Goal: Task Accomplishment & Management: Manage account settings

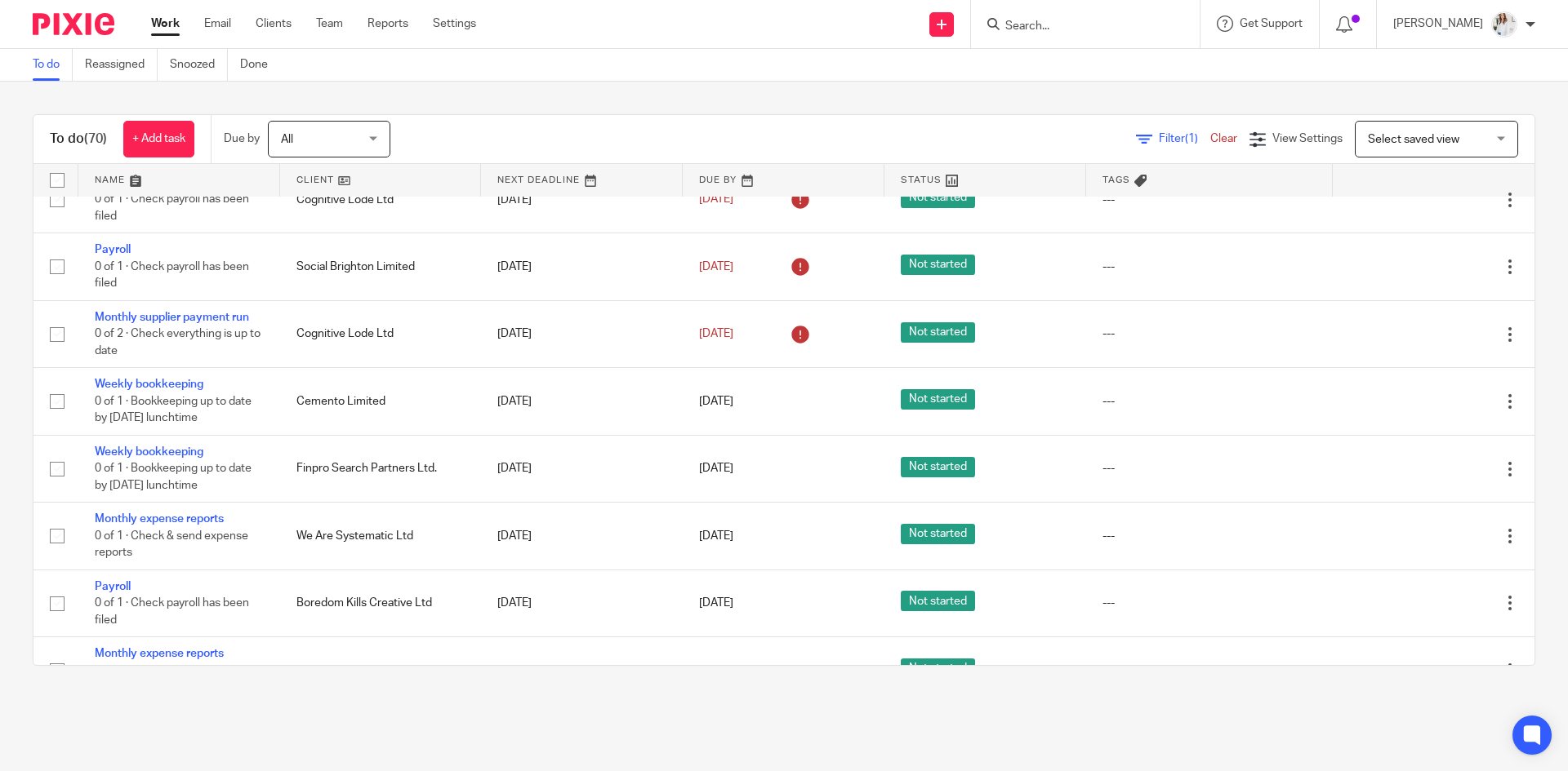
scroll to position [622, 0]
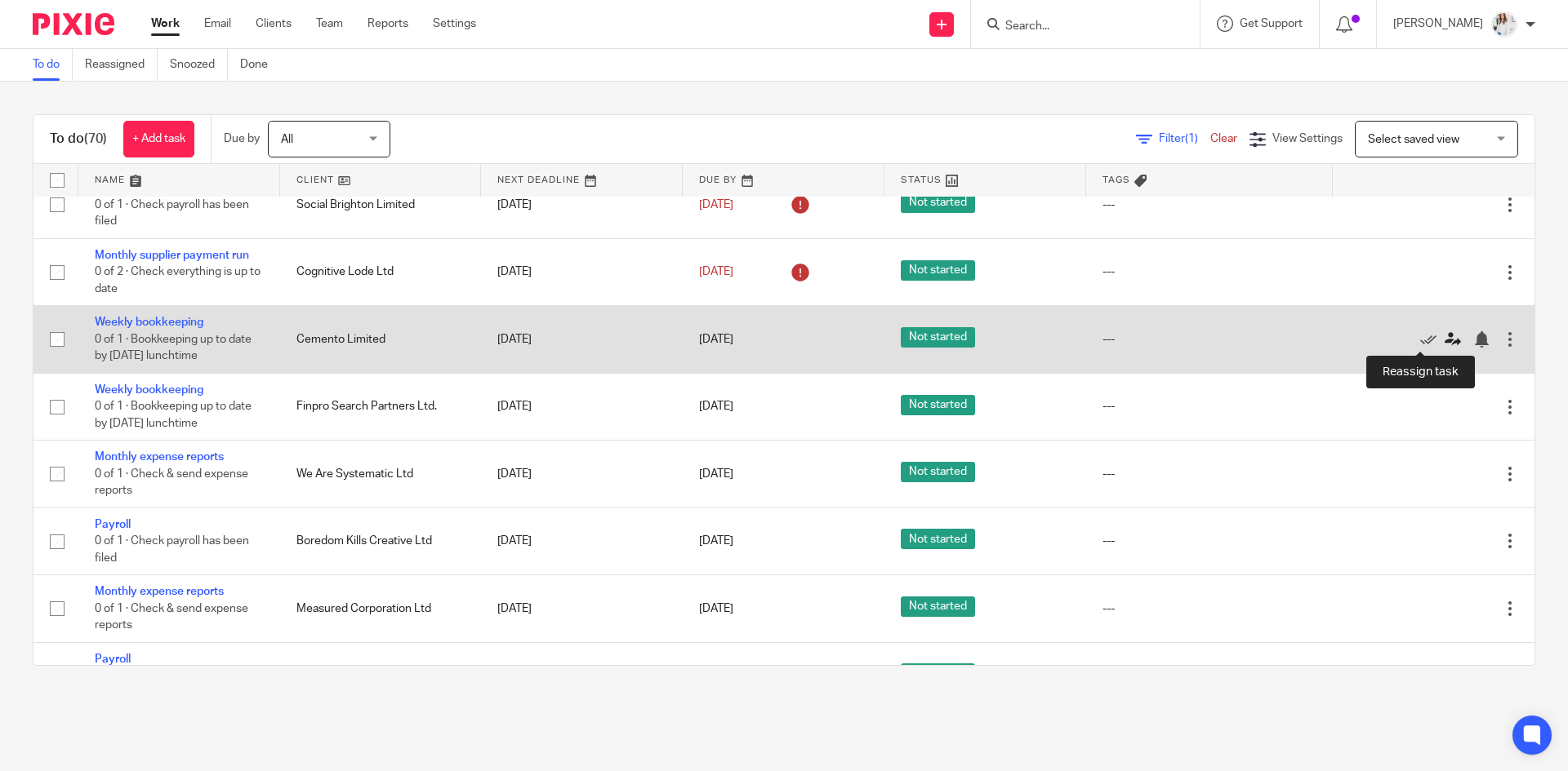
click at [1045, 337] on icon at bounding box center [1453, 340] width 16 height 16
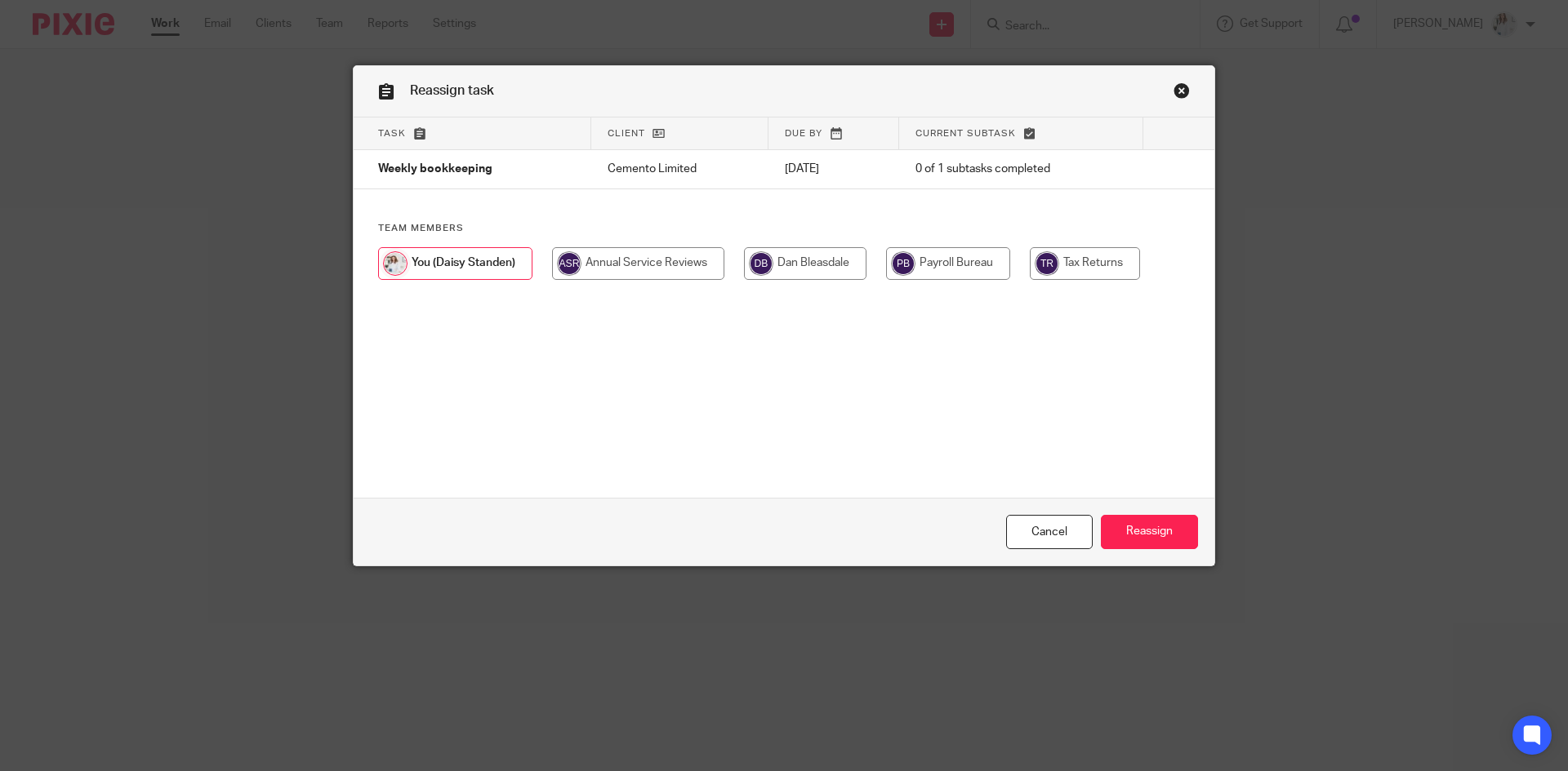
click at [823, 262] on input "radio" at bounding box center [805, 264] width 123 height 32
radio input "true"
click at [1150, 549] on input "Reassign" at bounding box center [1149, 533] width 97 height 35
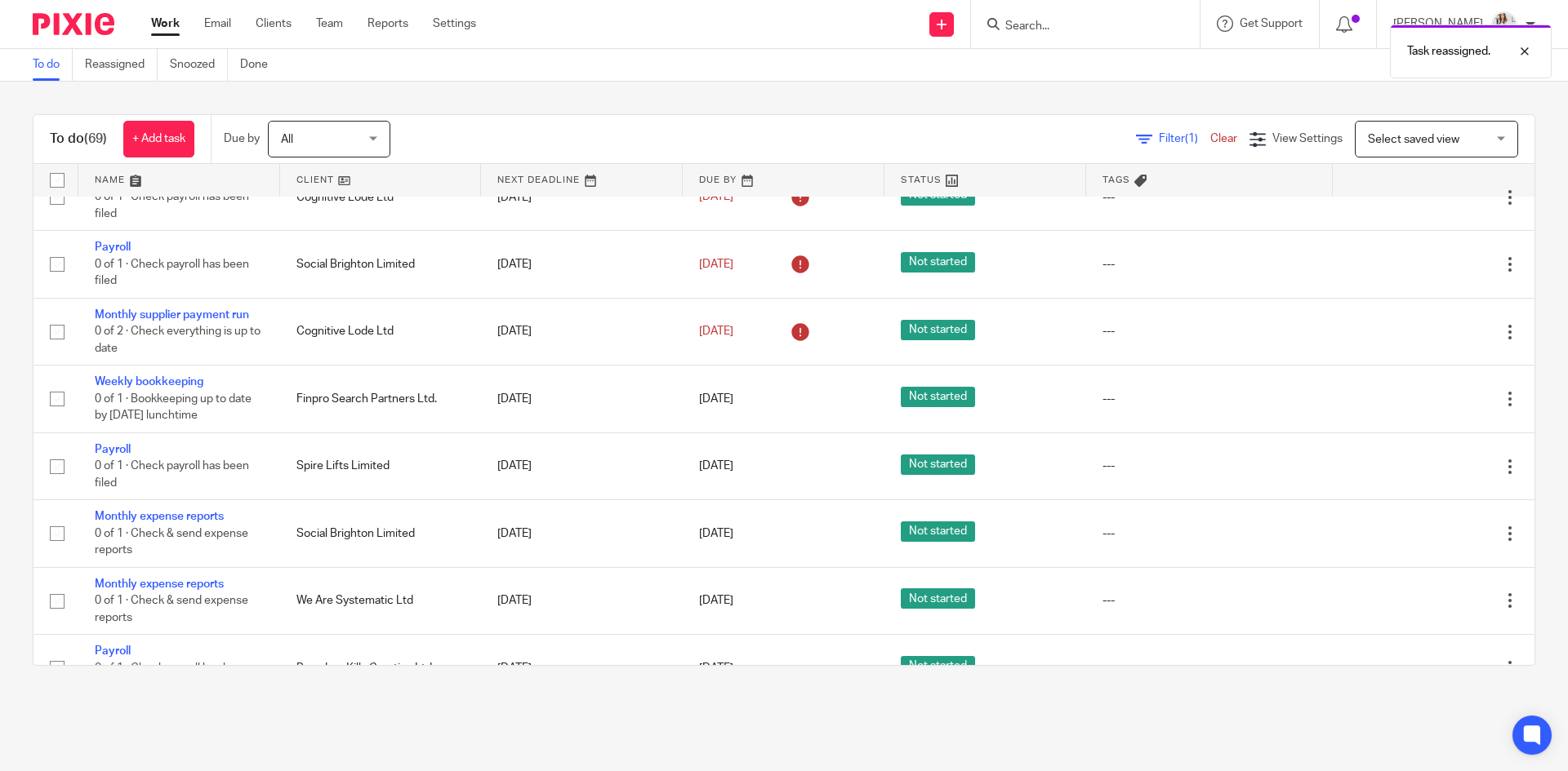
scroll to position [593, 0]
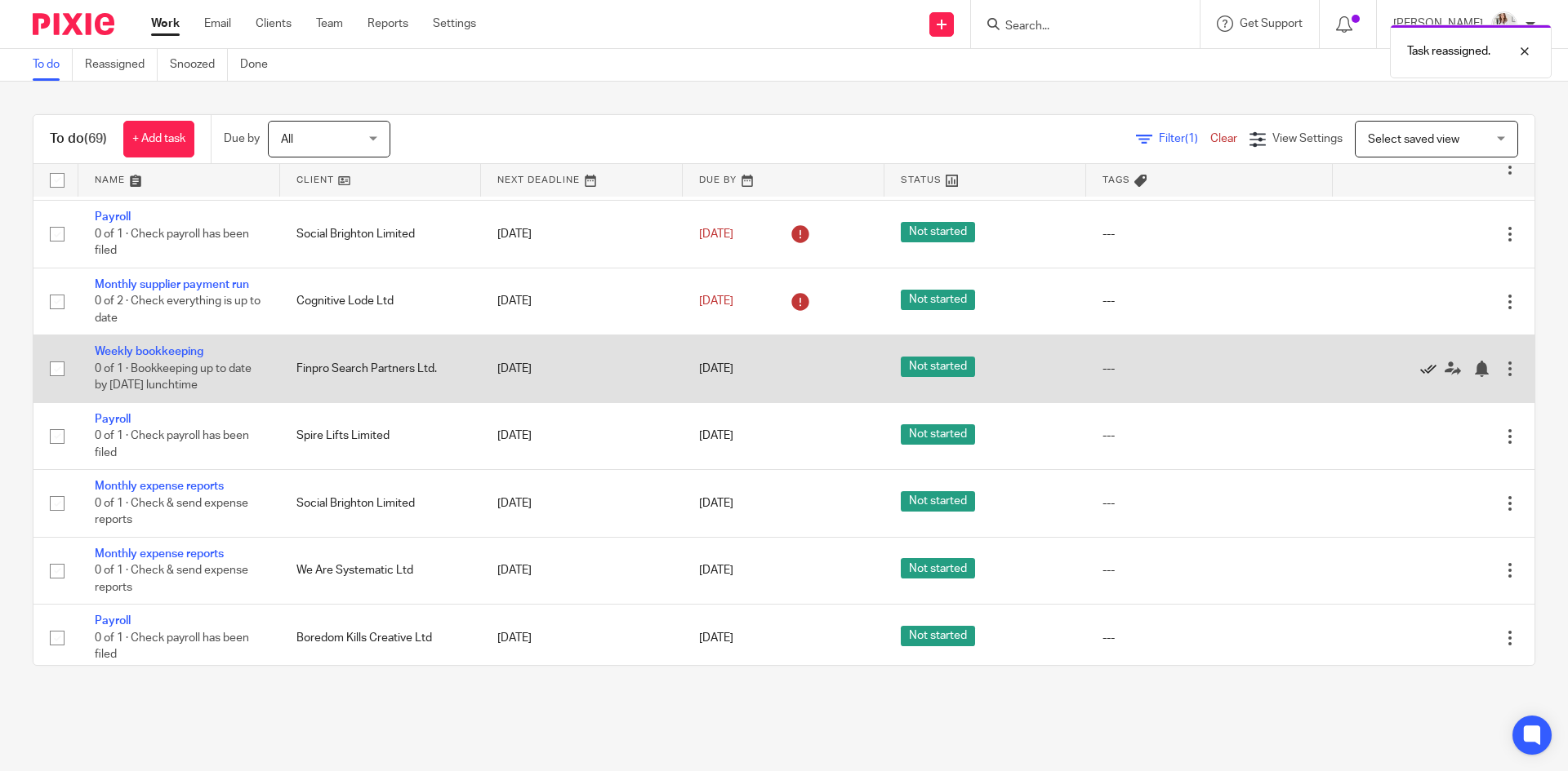
click at [1420, 369] on icon at bounding box center [1428, 368] width 16 height 16
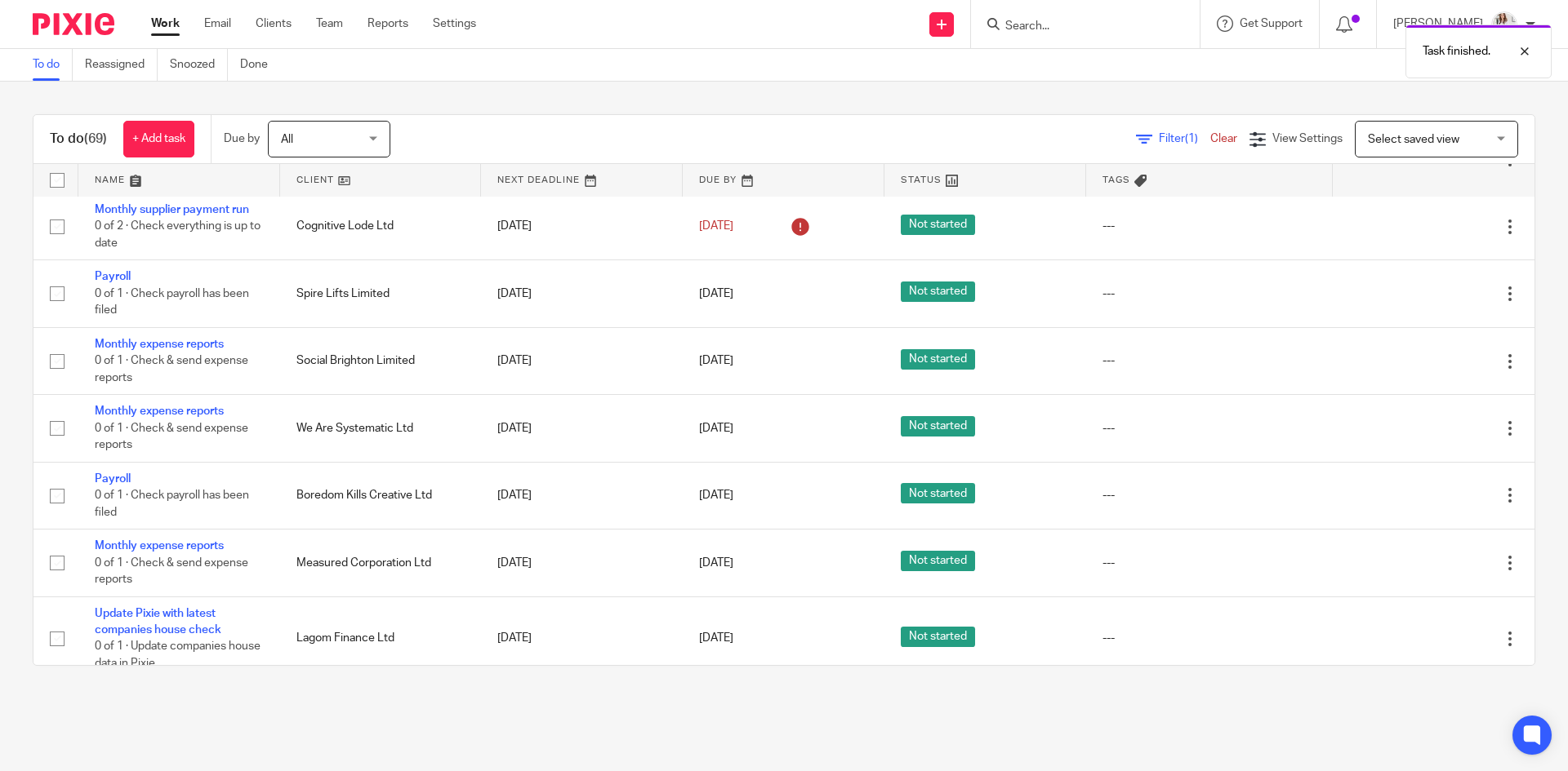
scroll to position [675, 0]
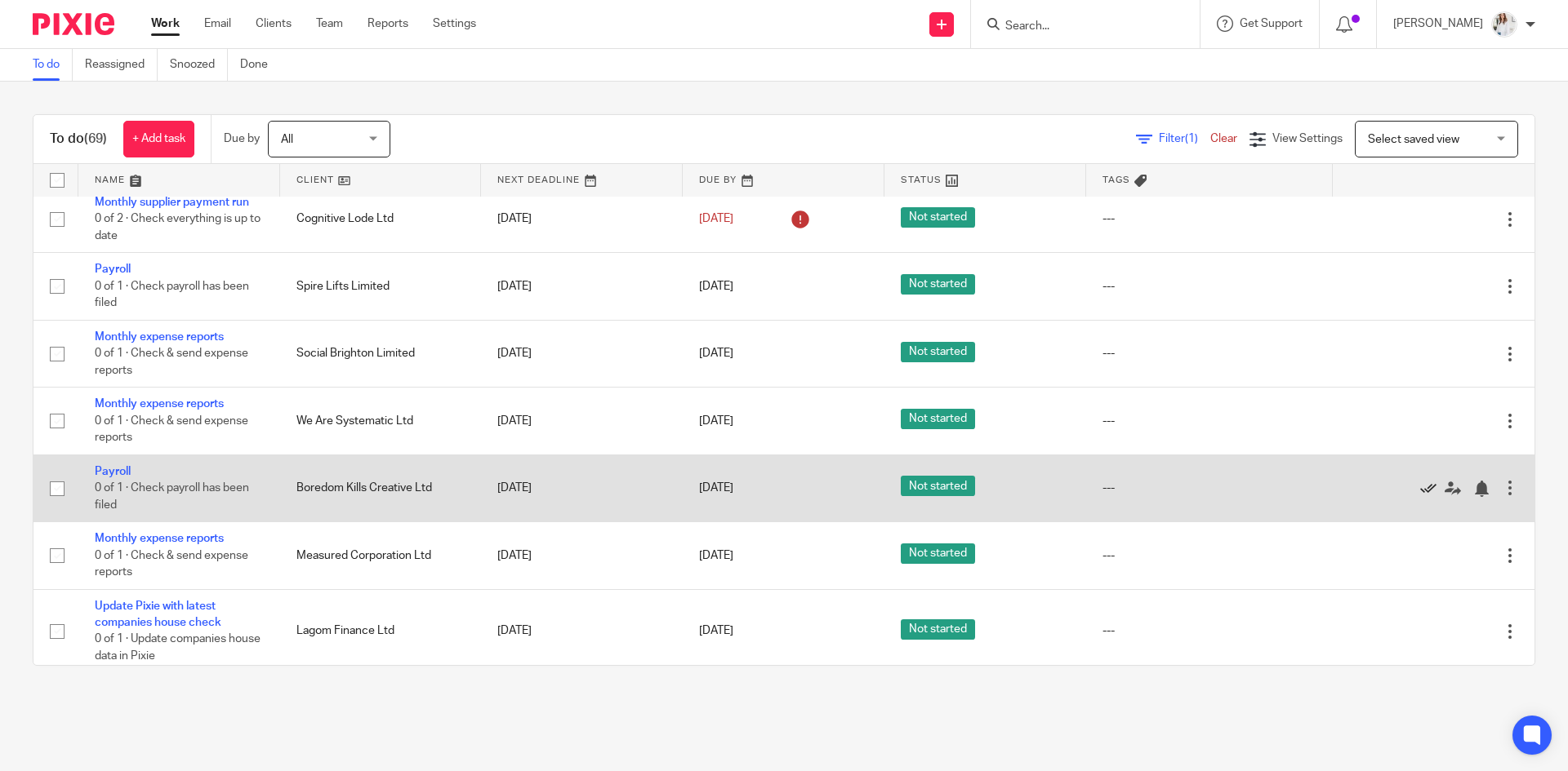
click at [1420, 489] on icon at bounding box center [1428, 489] width 16 height 16
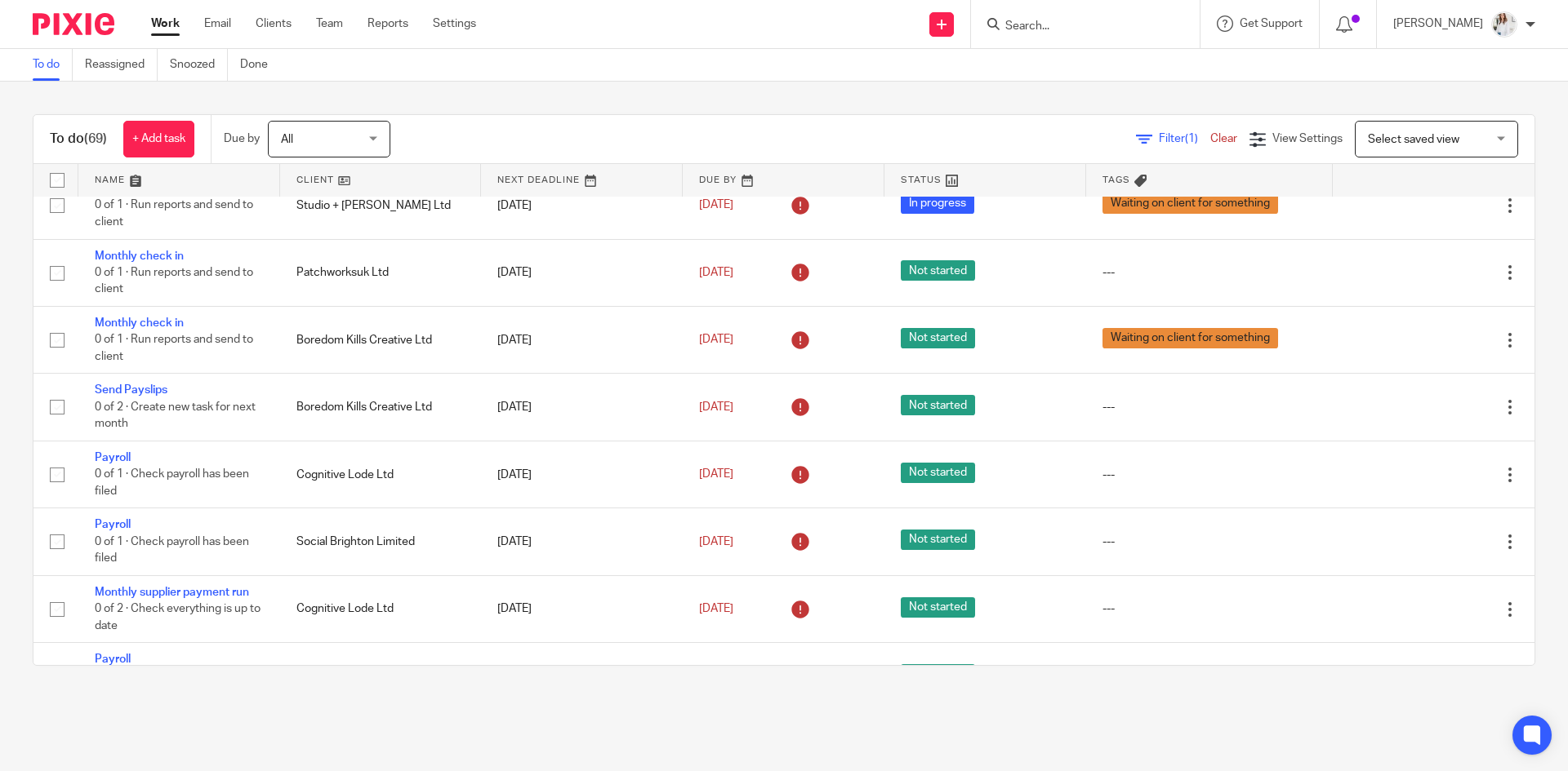
scroll to position [0, 0]
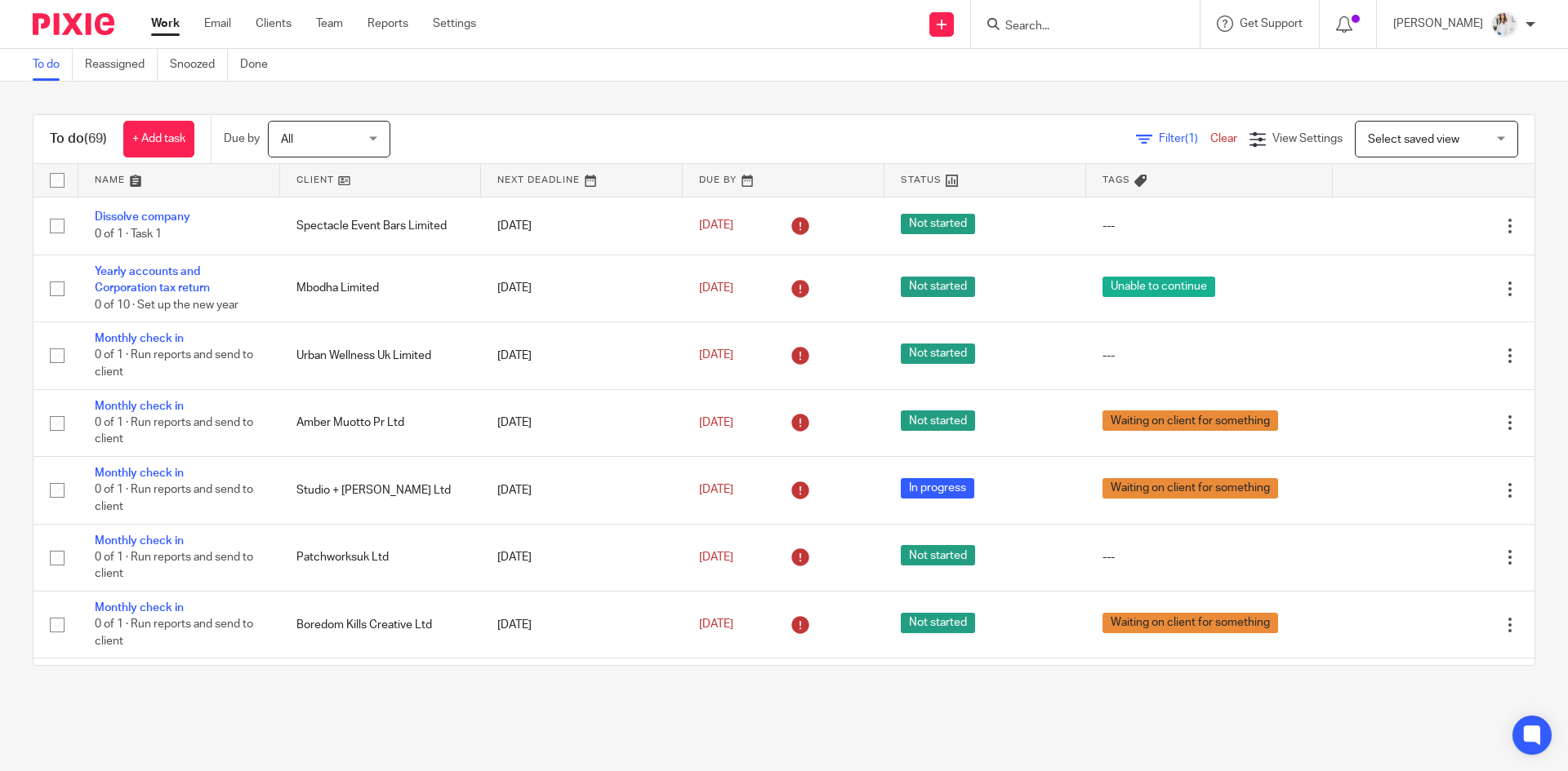
click at [1525, 26] on div "[PERSON_NAME]" at bounding box center [1464, 24] width 142 height 26
click at [280, 20] on link "Clients" at bounding box center [274, 23] width 36 height 16
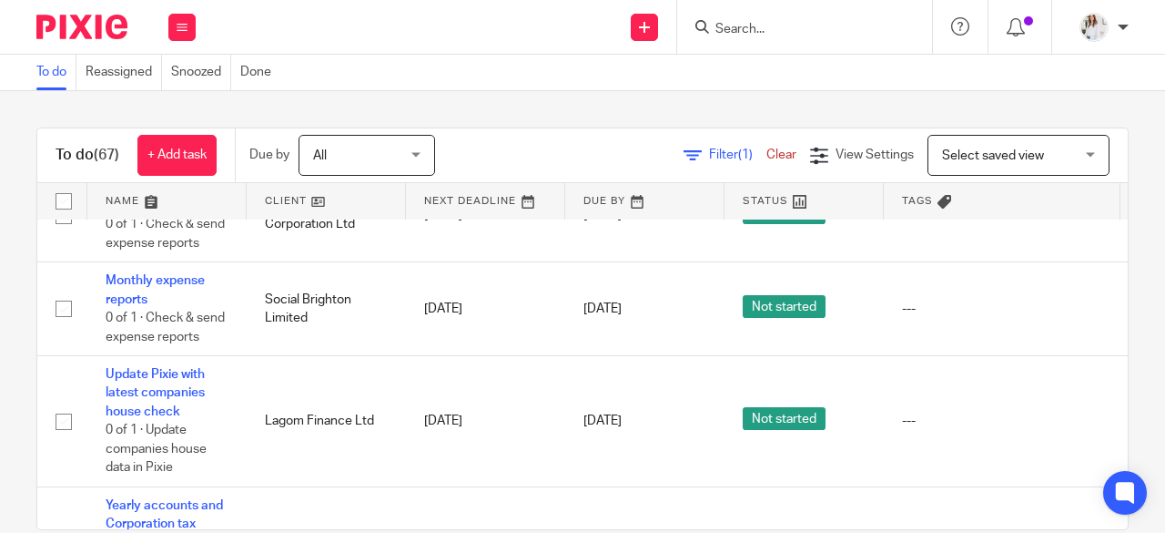
scroll to position [1195, 0]
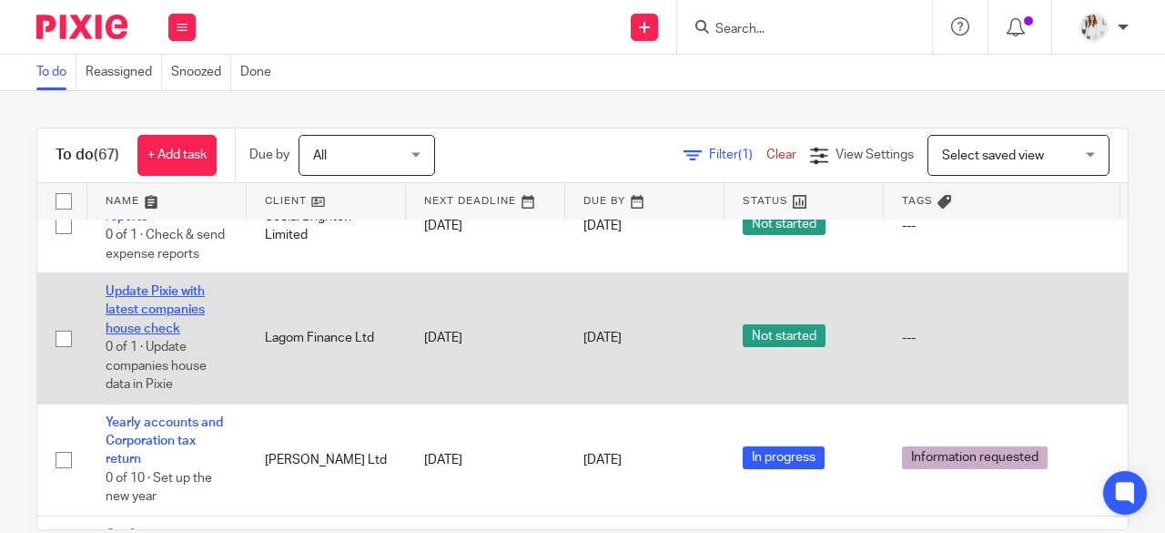
click at [188, 292] on link "Update Pixie with latest companies house check" at bounding box center [155, 310] width 99 height 50
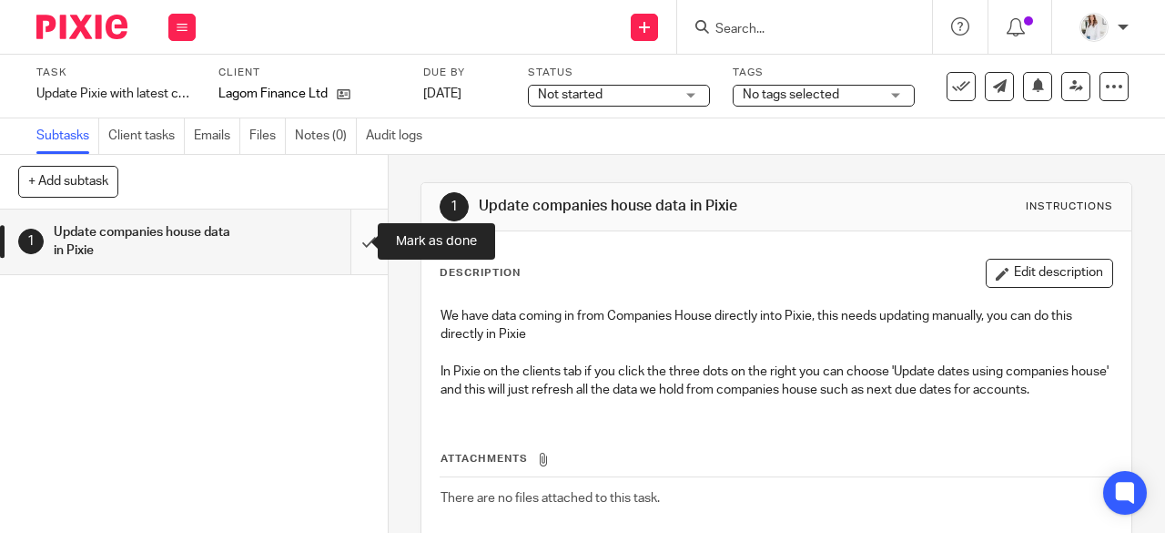
click at [352, 232] on input "submit" at bounding box center [194, 241] width 388 height 65
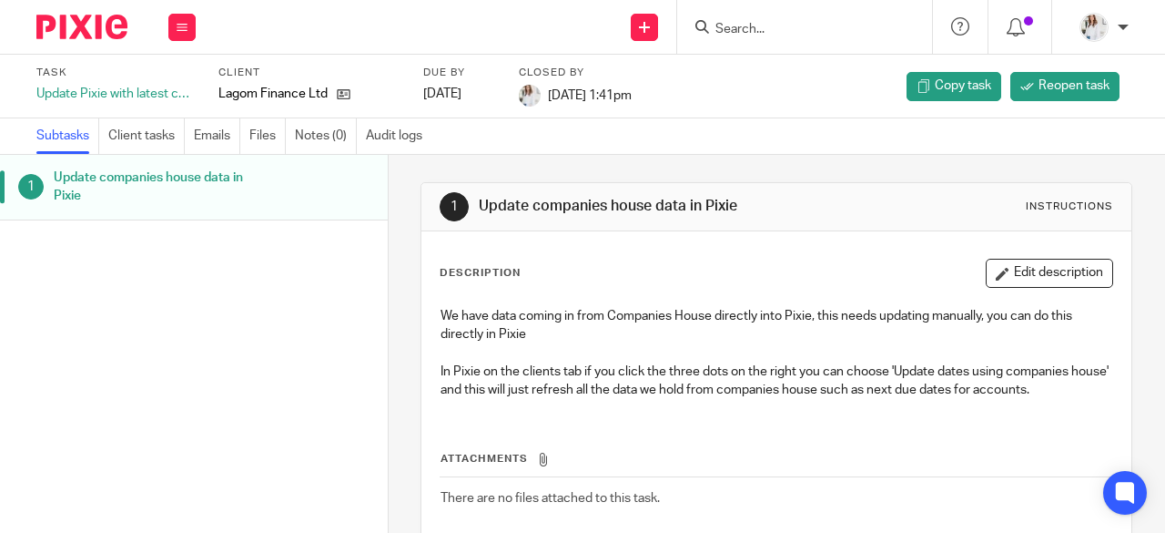
click at [781, 34] on input "Search" at bounding box center [796, 30] width 164 height 16
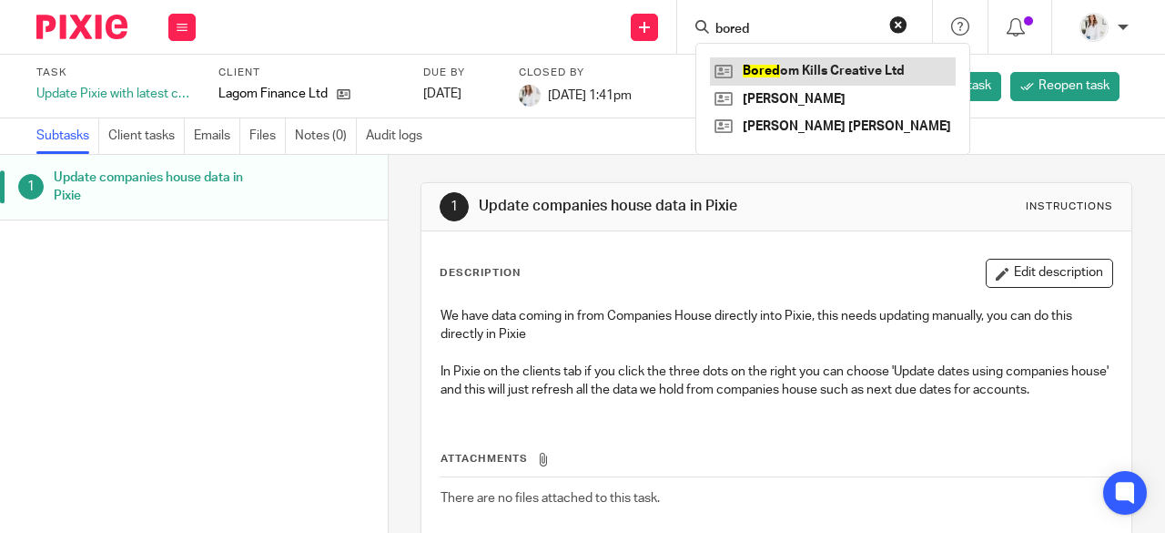
type input "bored"
click at [785, 66] on link at bounding box center [833, 70] width 246 height 27
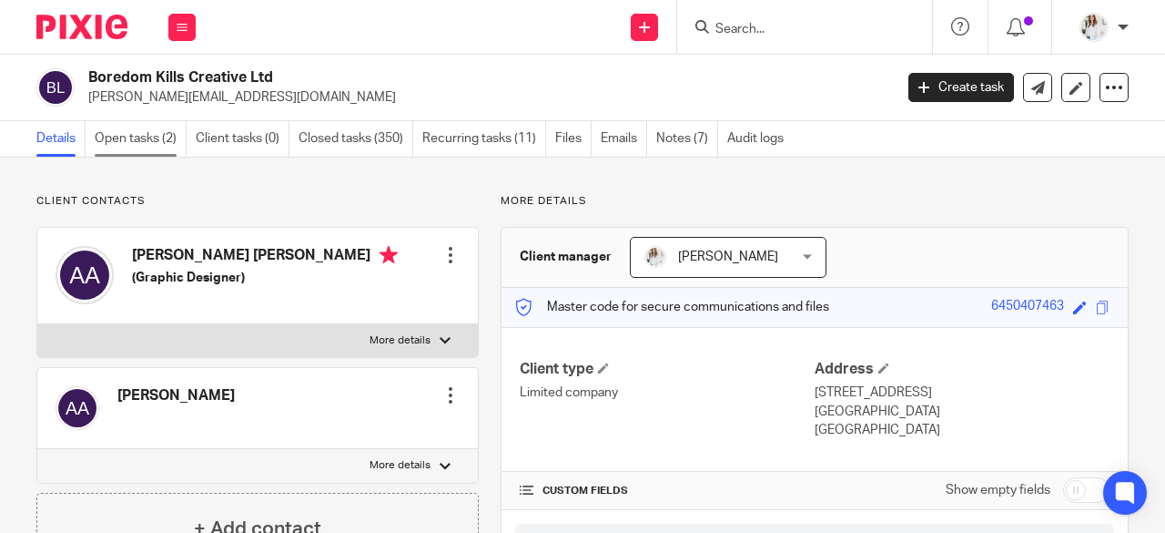
click at [129, 125] on link "Open tasks (2)" at bounding box center [141, 139] width 92 height 36
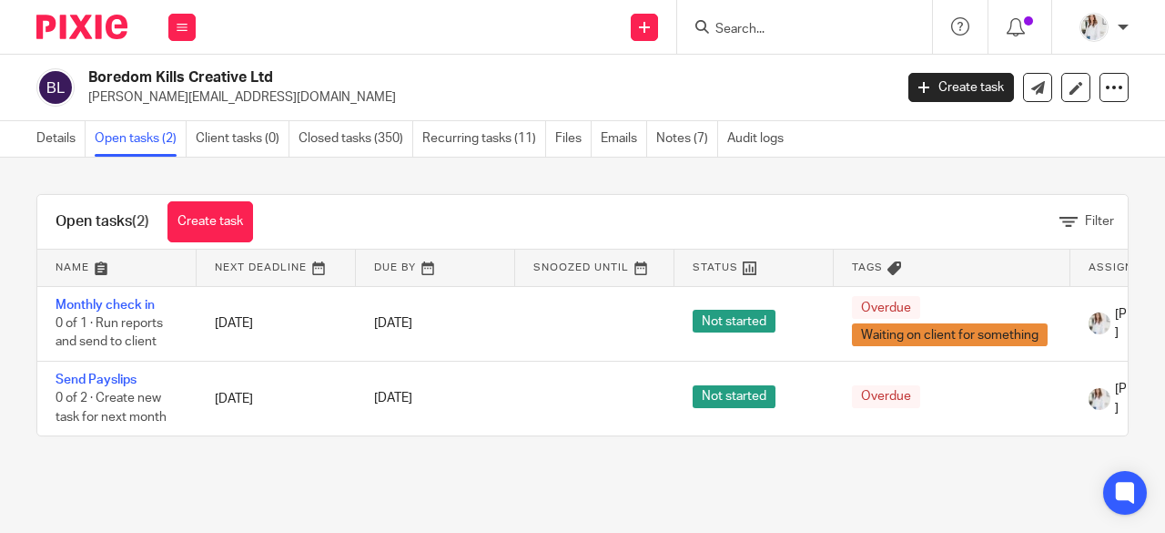
scroll to position [0, 289]
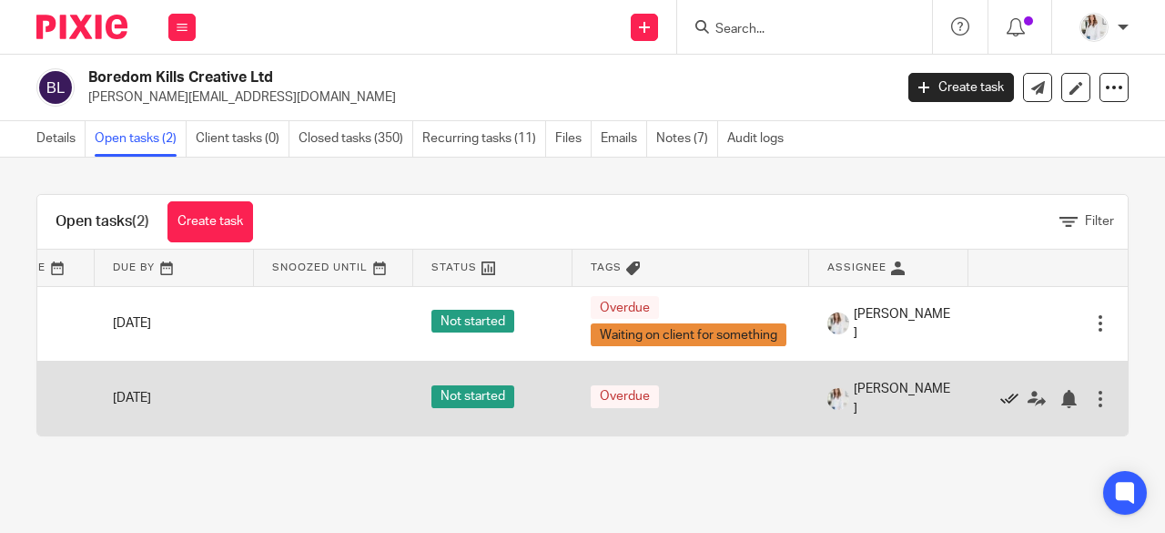
click at [1001, 400] on icon at bounding box center [1010, 399] width 18 height 18
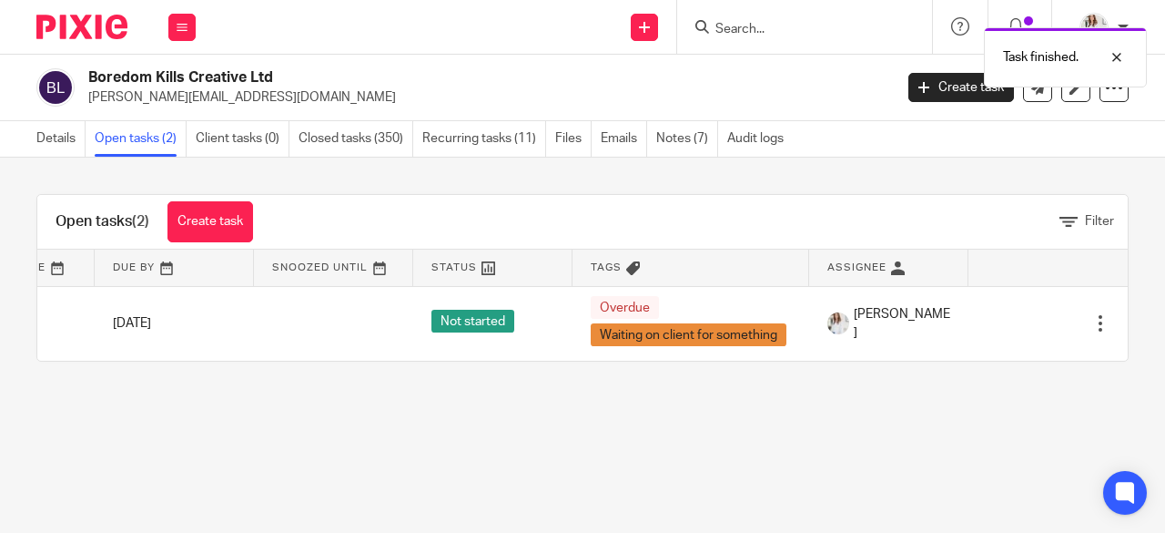
scroll to position [0, 0]
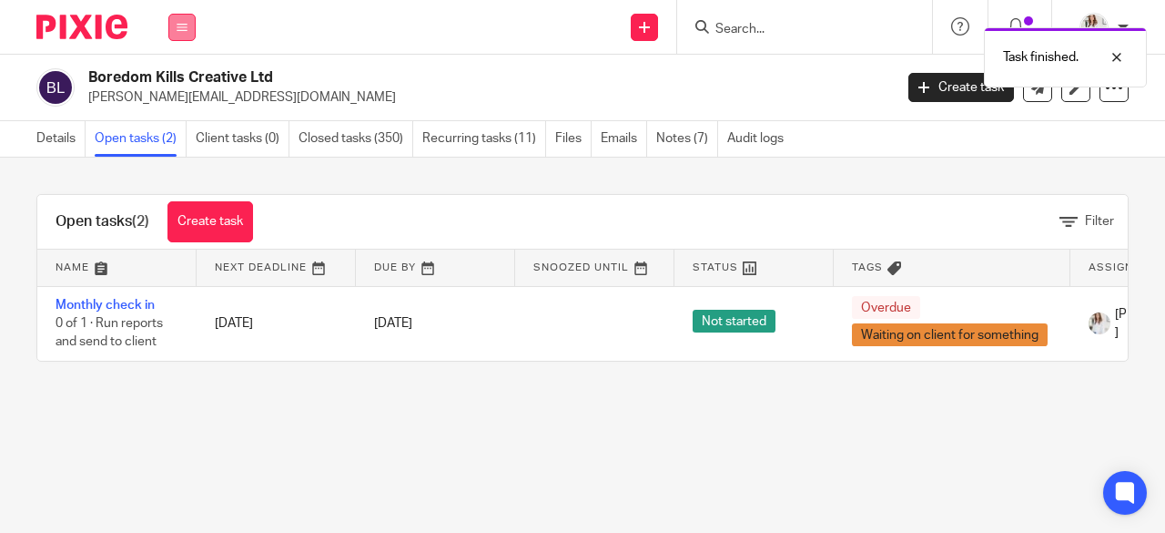
click at [177, 15] on button at bounding box center [181, 27] width 27 height 27
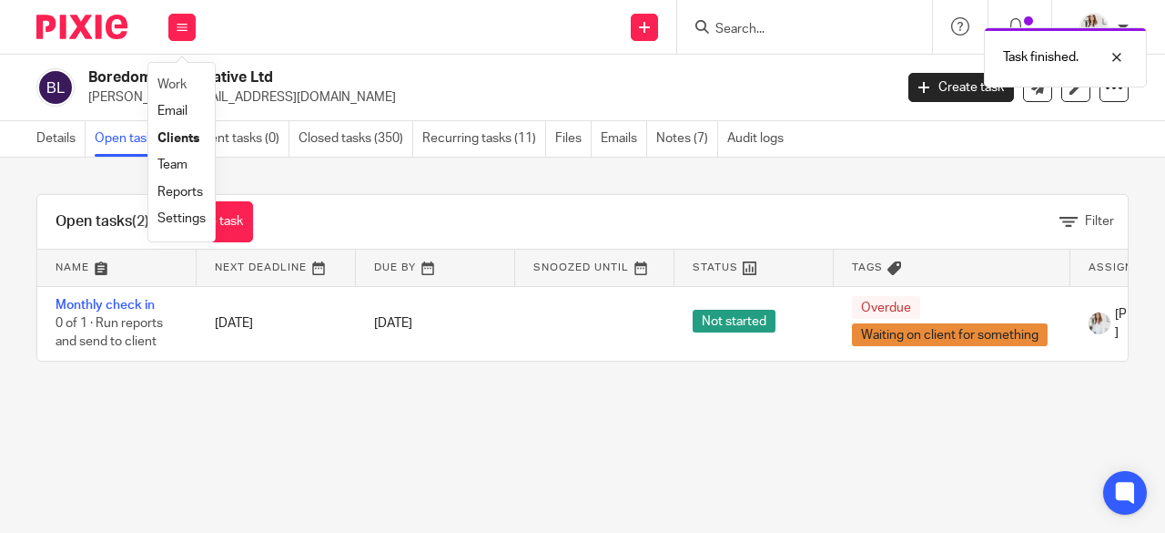
click at [178, 77] on li "Work" at bounding box center [182, 85] width 48 height 26
click at [178, 86] on link "Work" at bounding box center [172, 84] width 29 height 13
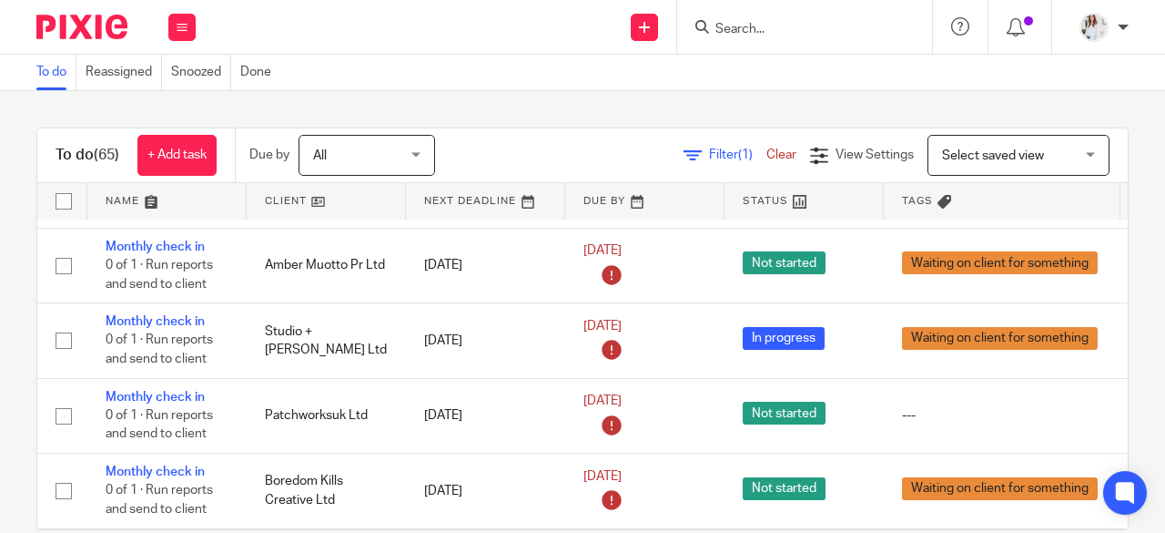
scroll to position [537, 0]
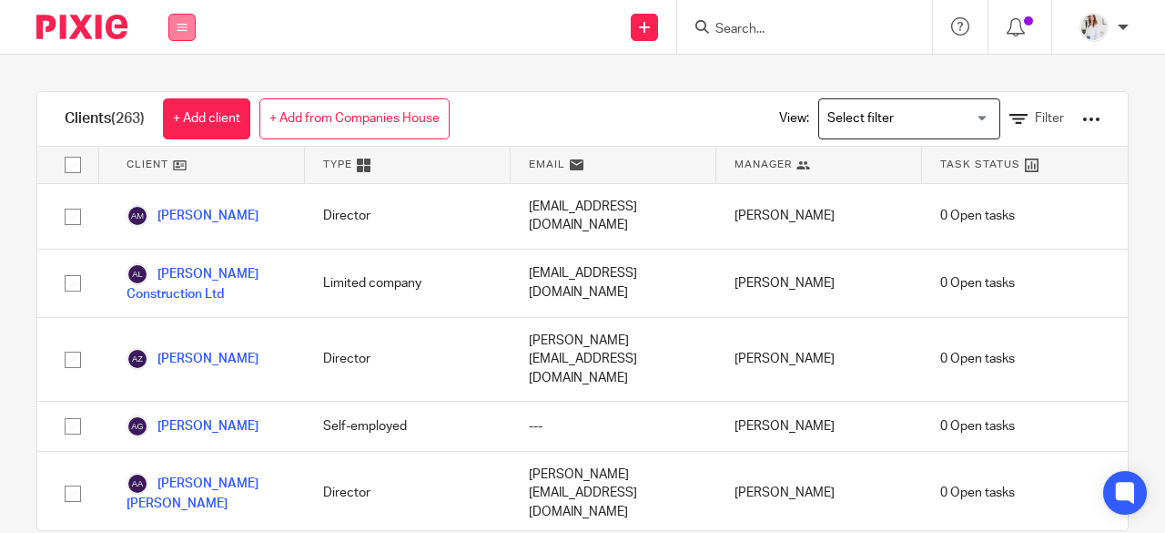
click at [185, 17] on button at bounding box center [181, 27] width 27 height 27
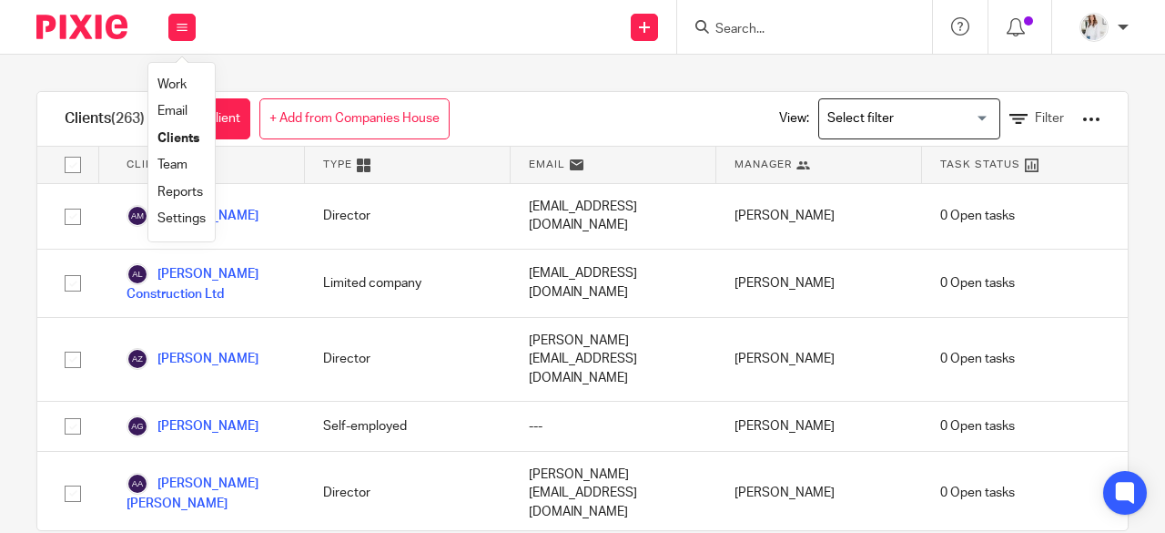
click at [181, 86] on link "Work" at bounding box center [172, 84] width 29 height 13
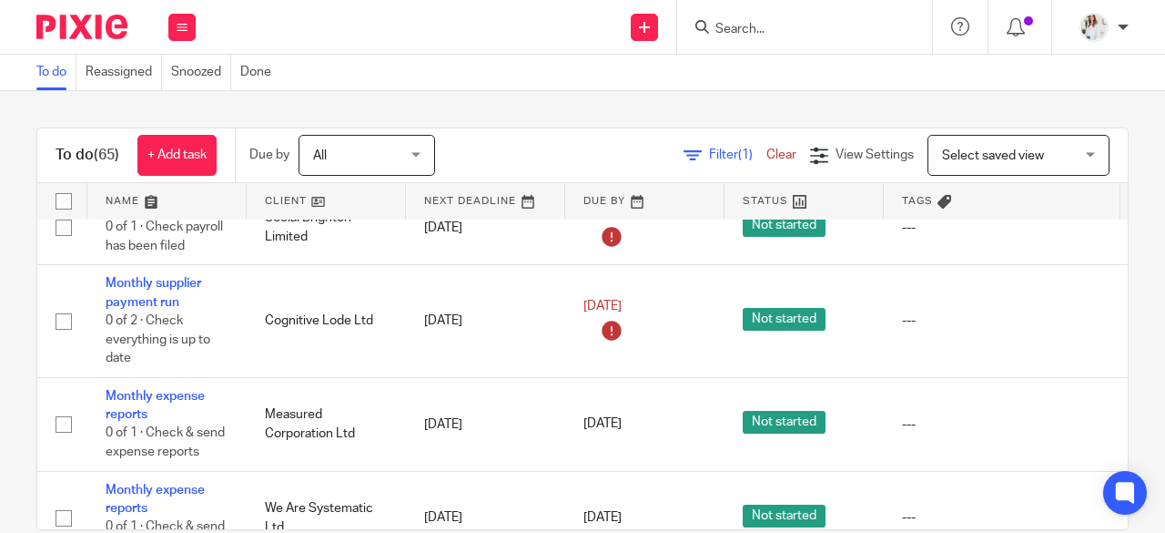
scroll to position [820, 0]
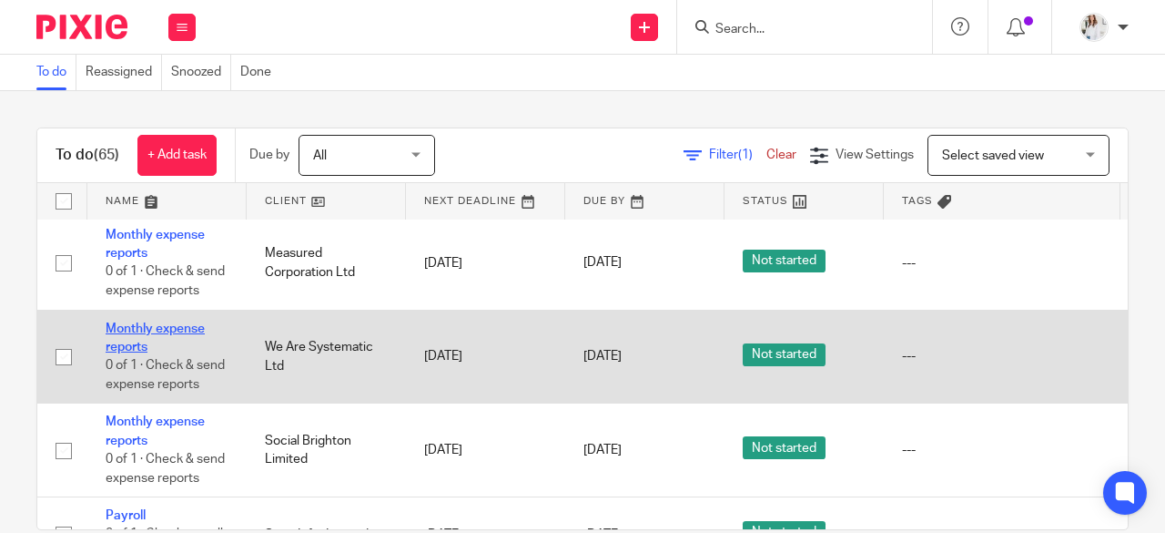
click at [125, 338] on link "Monthly expense reports" at bounding box center [155, 337] width 99 height 31
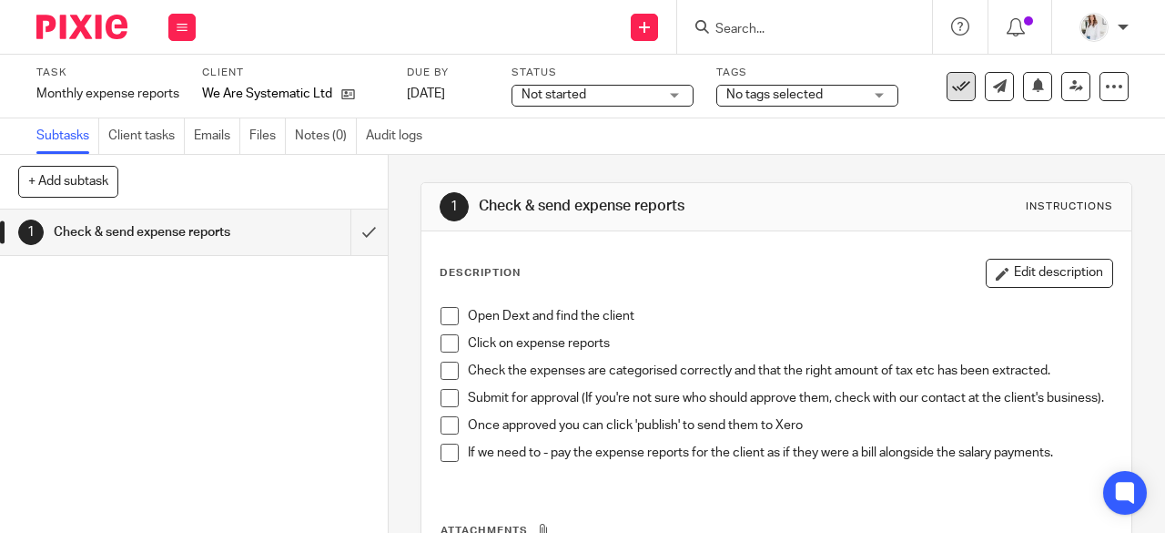
click at [952, 92] on icon at bounding box center [961, 86] width 18 height 18
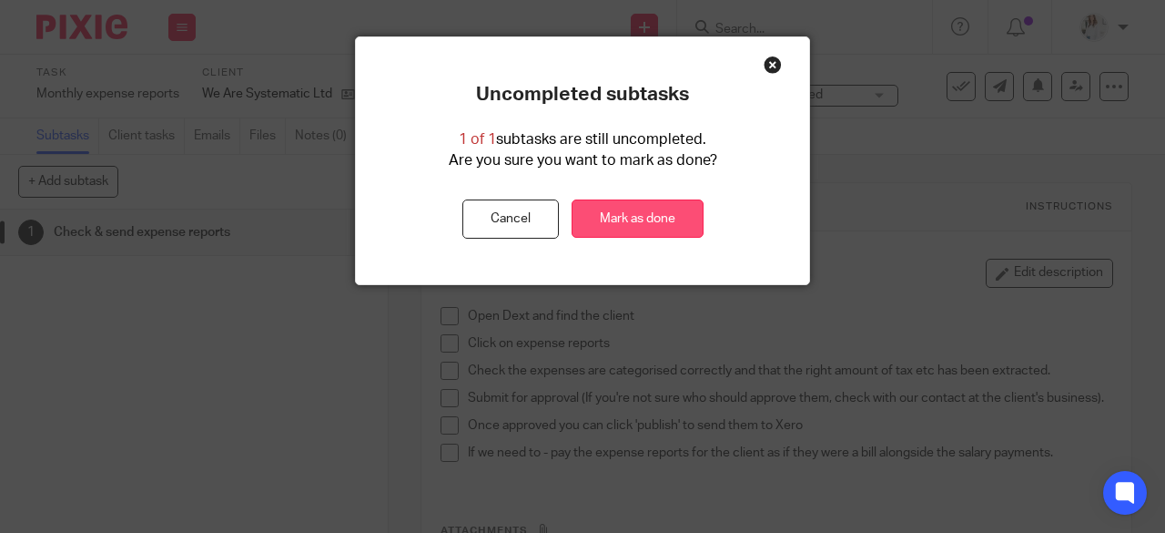
click at [630, 225] on link "Mark as done" at bounding box center [638, 218] width 132 height 39
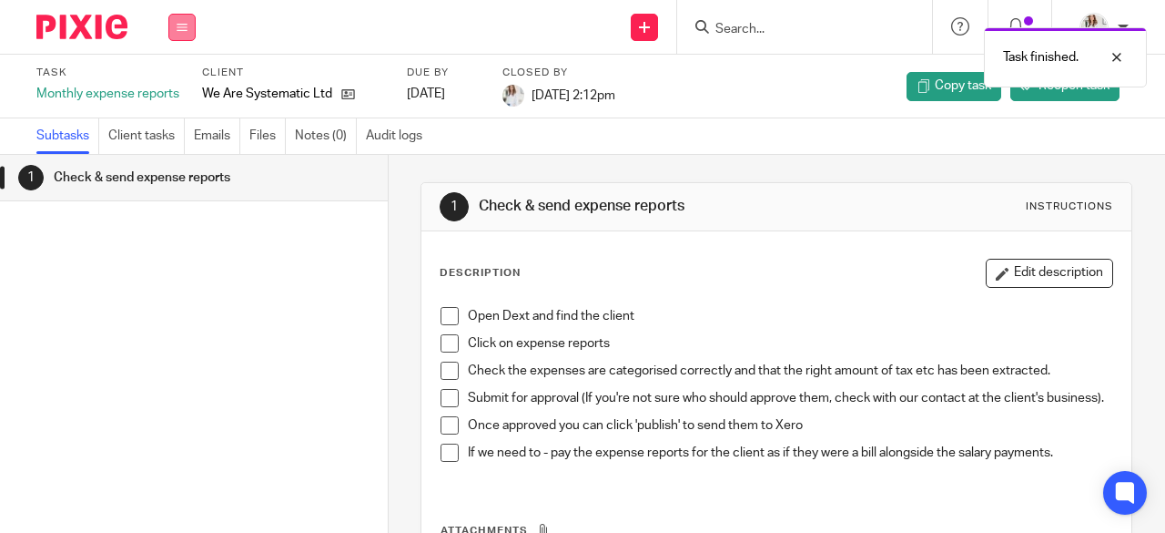
click at [180, 24] on icon at bounding box center [182, 27] width 11 height 11
click at [180, 165] on link "Team" at bounding box center [173, 164] width 30 height 13
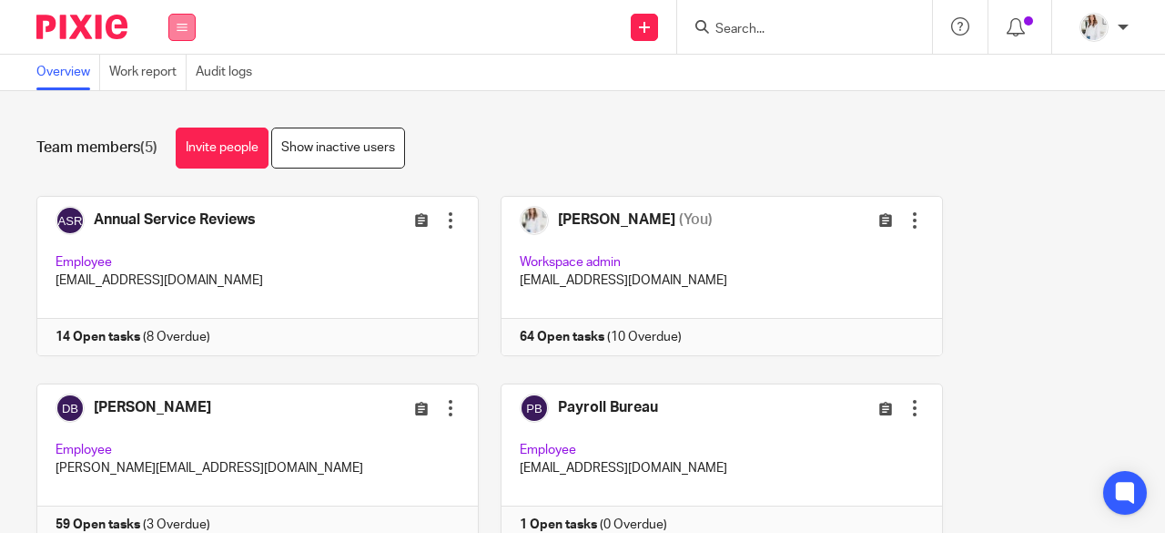
click at [179, 19] on button at bounding box center [181, 27] width 27 height 27
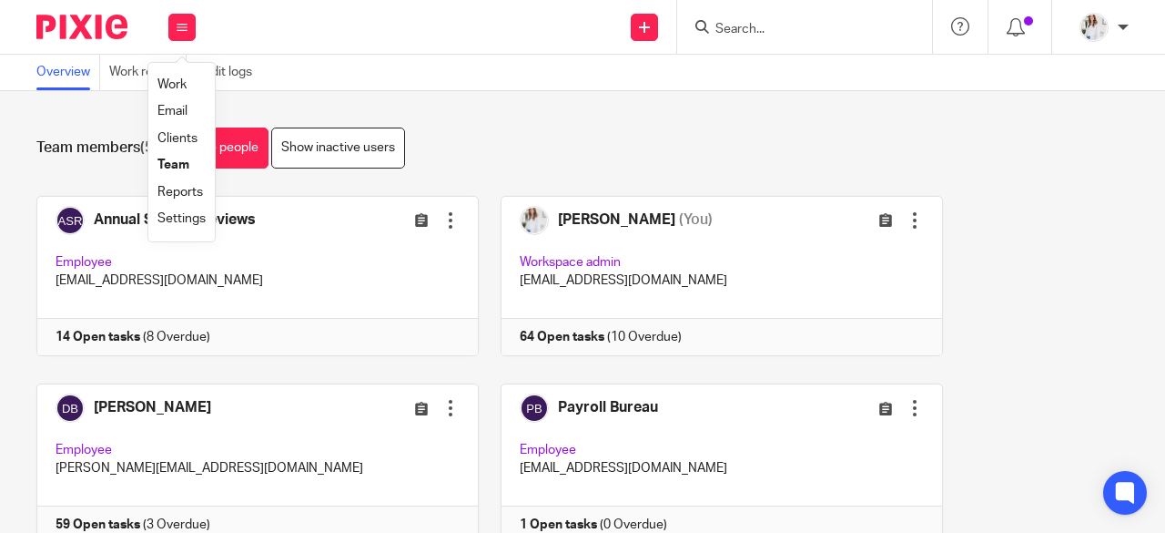
click at [171, 83] on link "Work" at bounding box center [172, 84] width 29 height 13
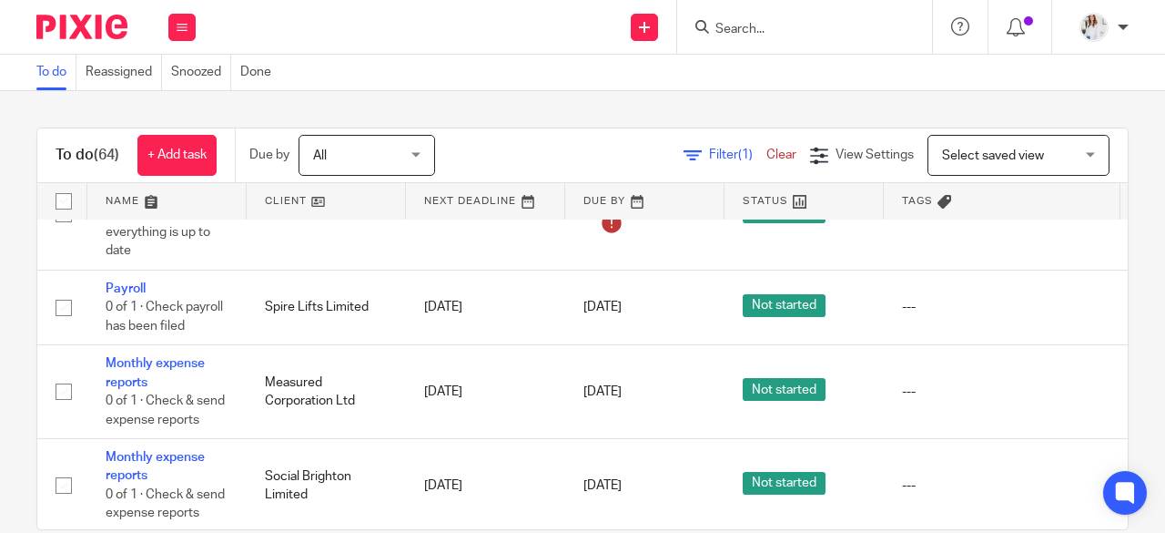
scroll to position [823, 0]
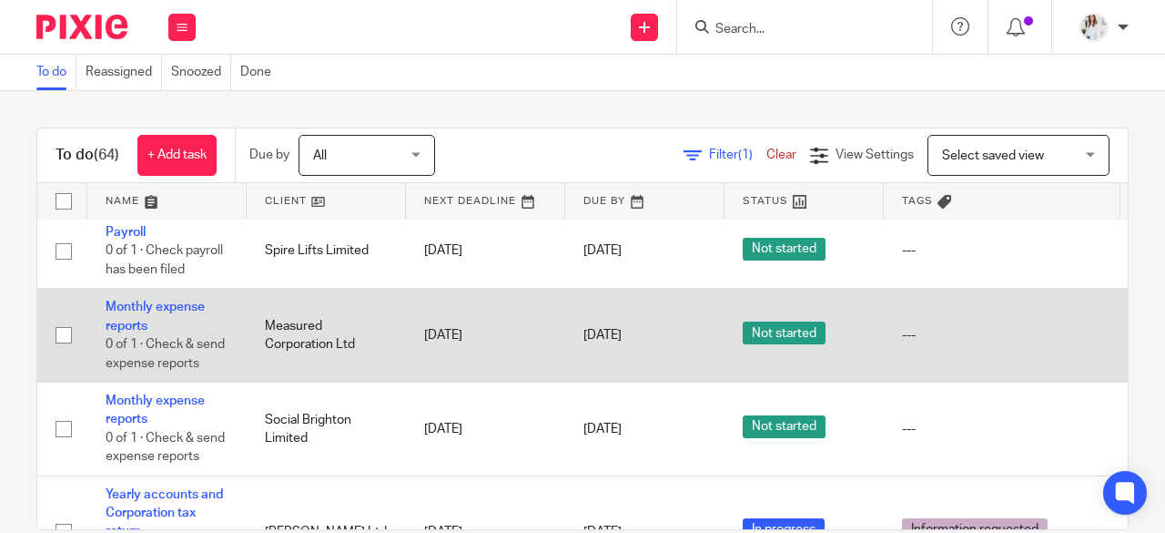
click at [122, 312] on td "Monthly expense reports 0 of 1 · Check & send expense reports" at bounding box center [166, 336] width 159 height 94
click at [149, 303] on link "Monthly expense reports" at bounding box center [155, 315] width 99 height 31
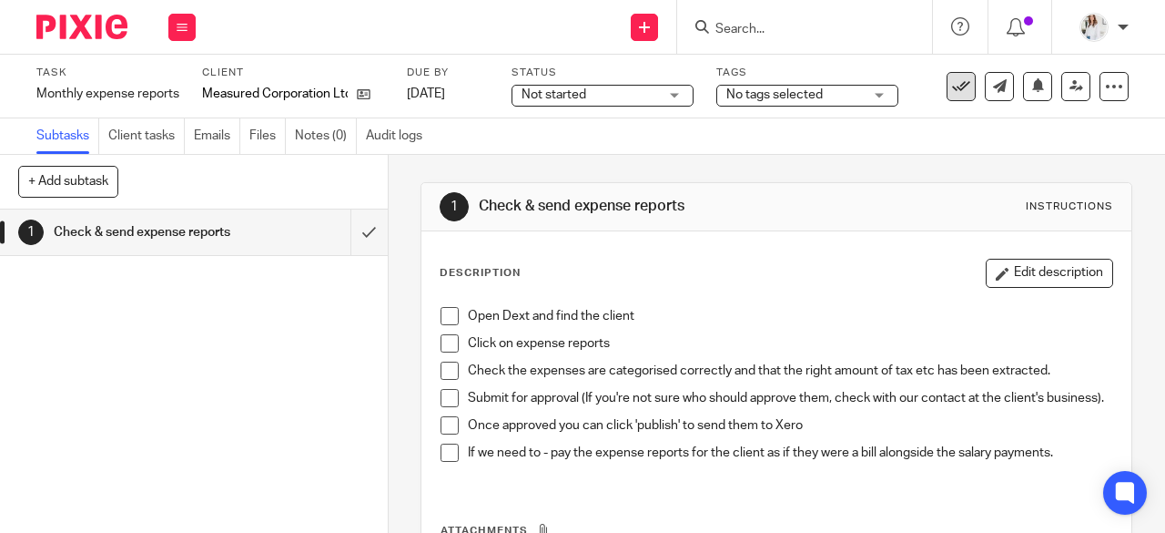
click at [952, 94] on icon at bounding box center [961, 86] width 18 height 18
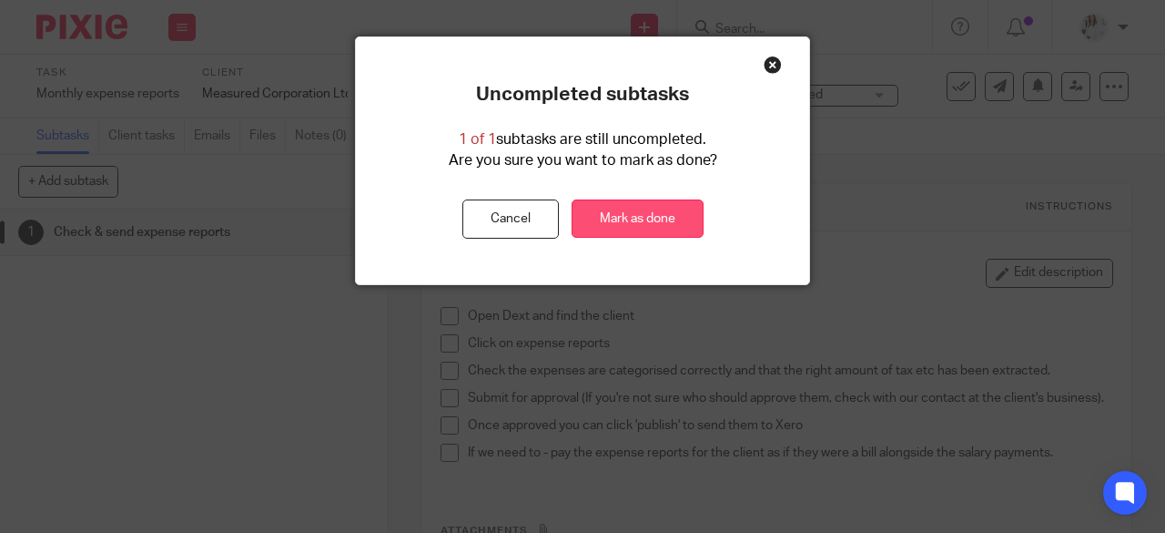
click at [619, 238] on link "Mark as done" at bounding box center [638, 218] width 132 height 39
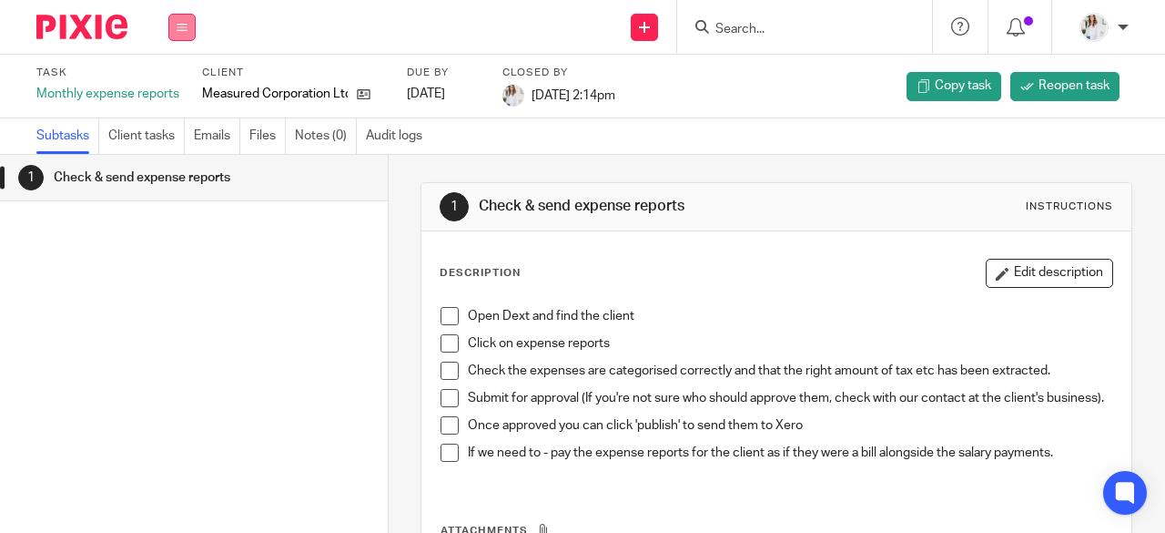
click at [178, 18] on button at bounding box center [181, 27] width 27 height 27
click at [178, 86] on link "Work" at bounding box center [174, 84] width 32 height 13
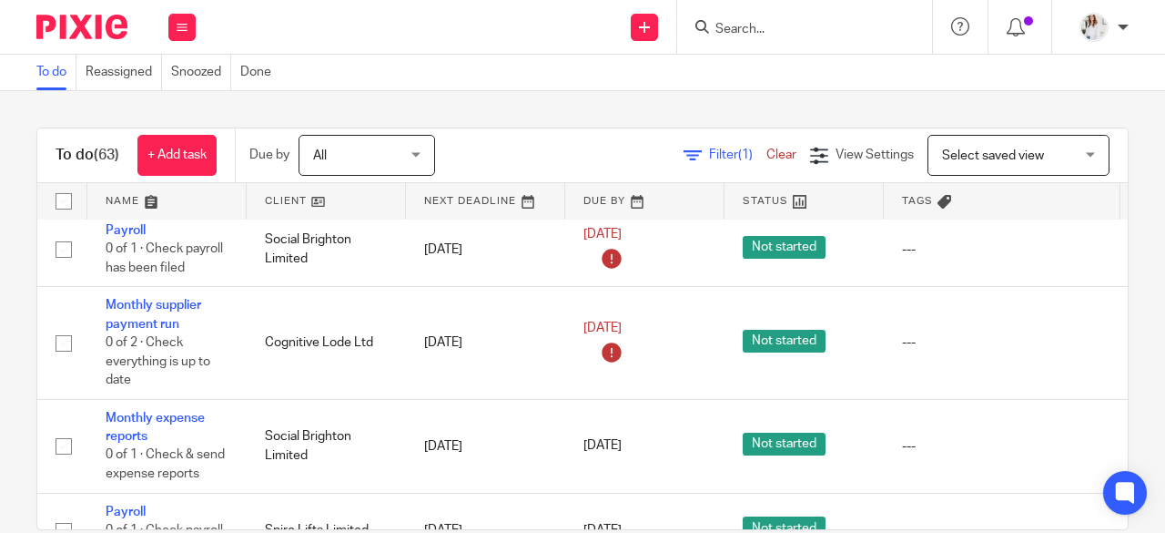
scroll to position [671, 0]
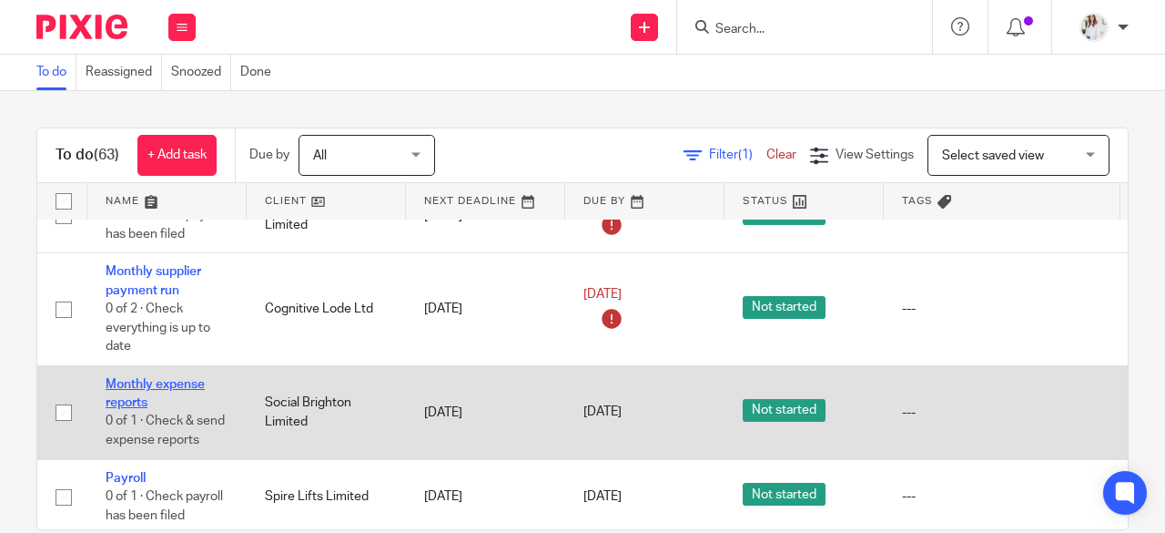
click at [127, 386] on link "Monthly expense reports" at bounding box center [155, 393] width 99 height 31
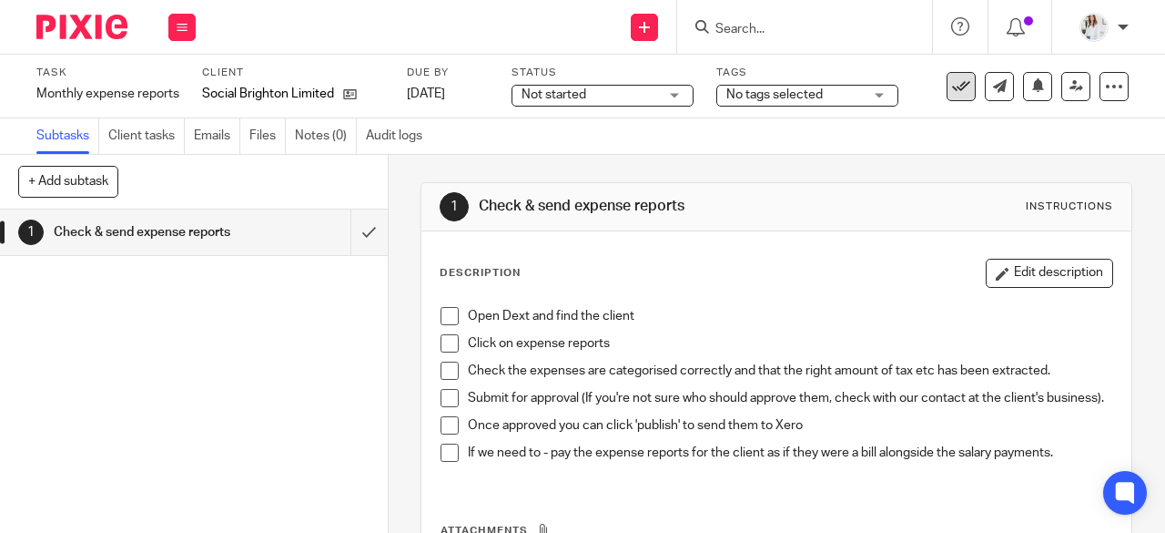
click at [956, 87] on button at bounding box center [961, 86] width 29 height 29
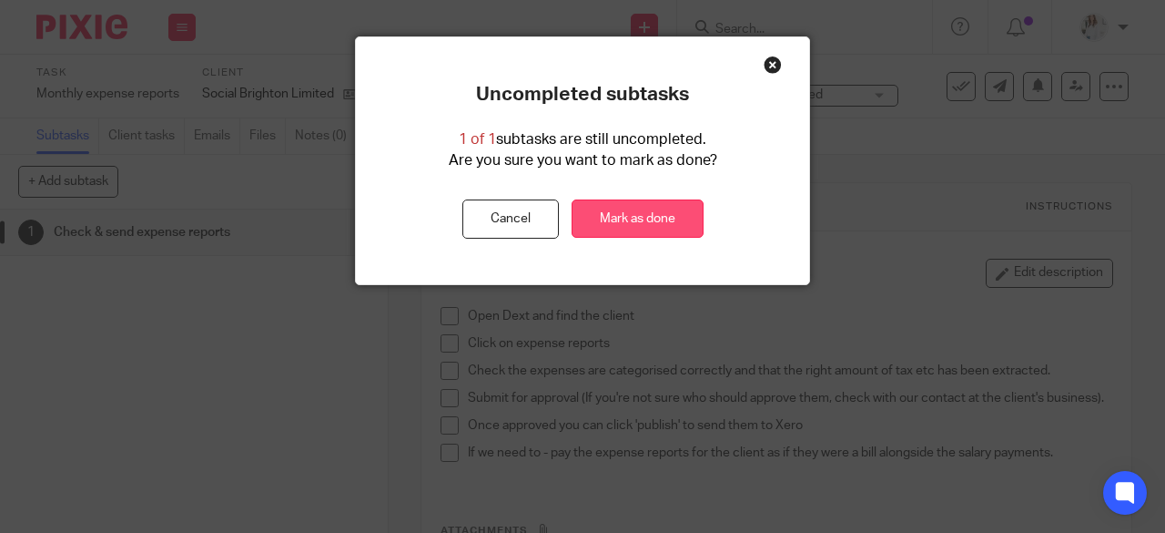
click at [625, 219] on link "Mark as done" at bounding box center [638, 218] width 132 height 39
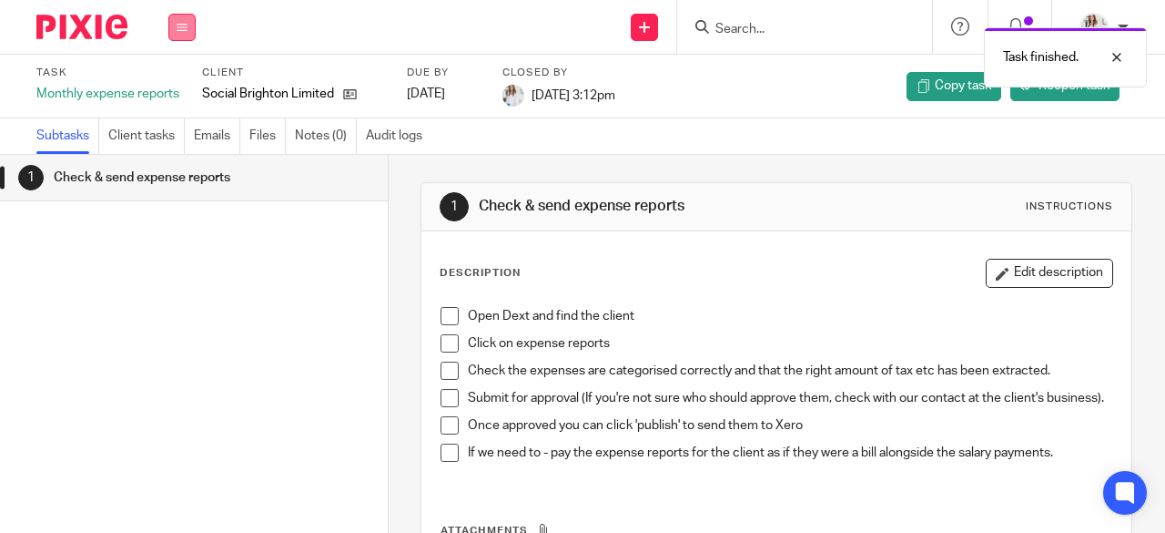
click at [182, 26] on icon at bounding box center [182, 27] width 11 height 11
click at [178, 86] on link "Work" at bounding box center [174, 84] width 32 height 13
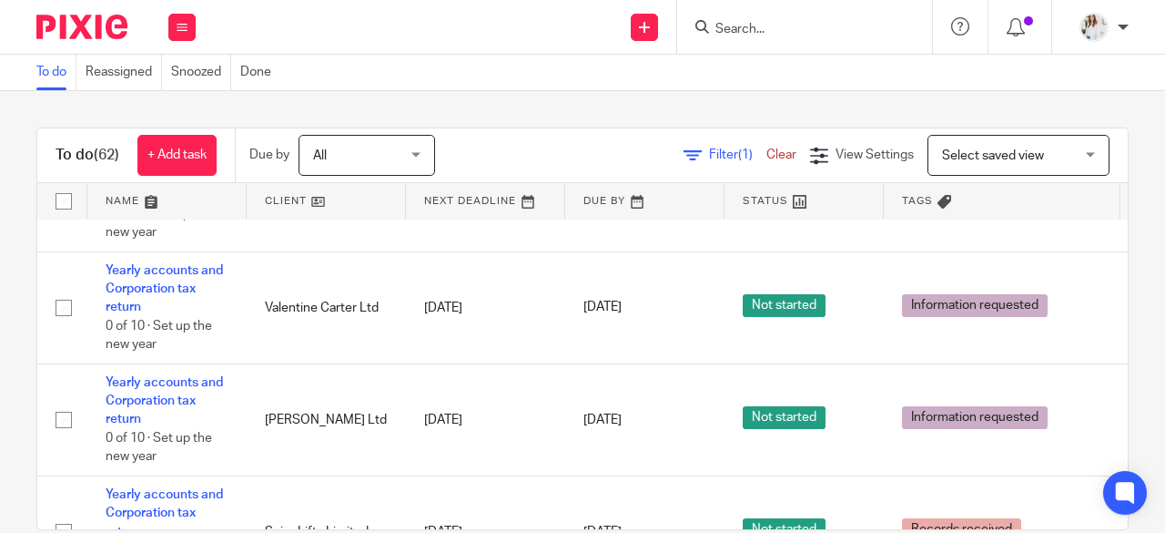
scroll to position [4691, 0]
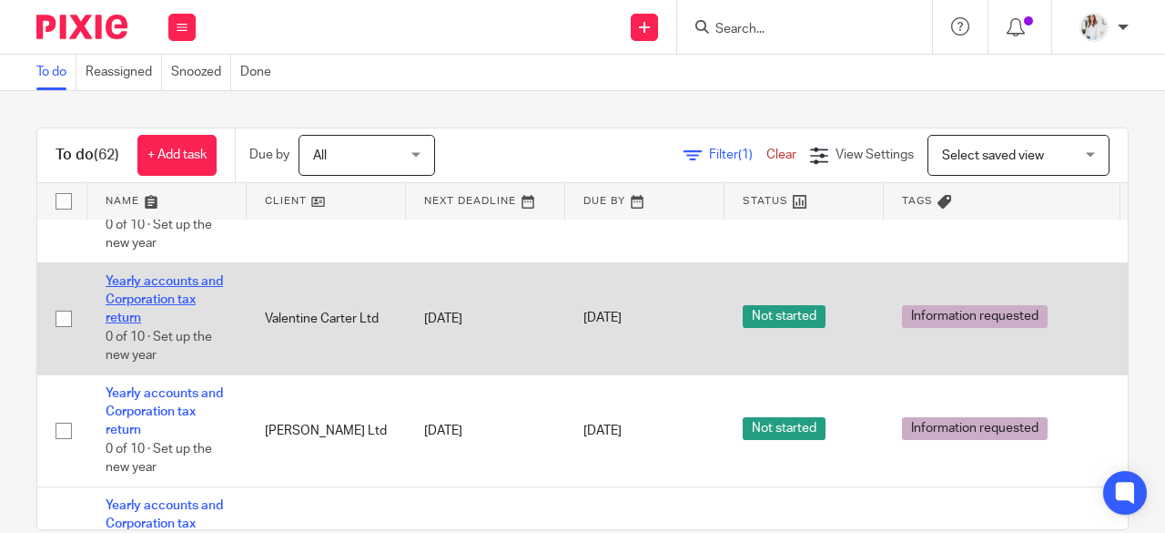
click at [172, 275] on link "Yearly accounts and Corporation tax return" at bounding box center [164, 300] width 117 height 50
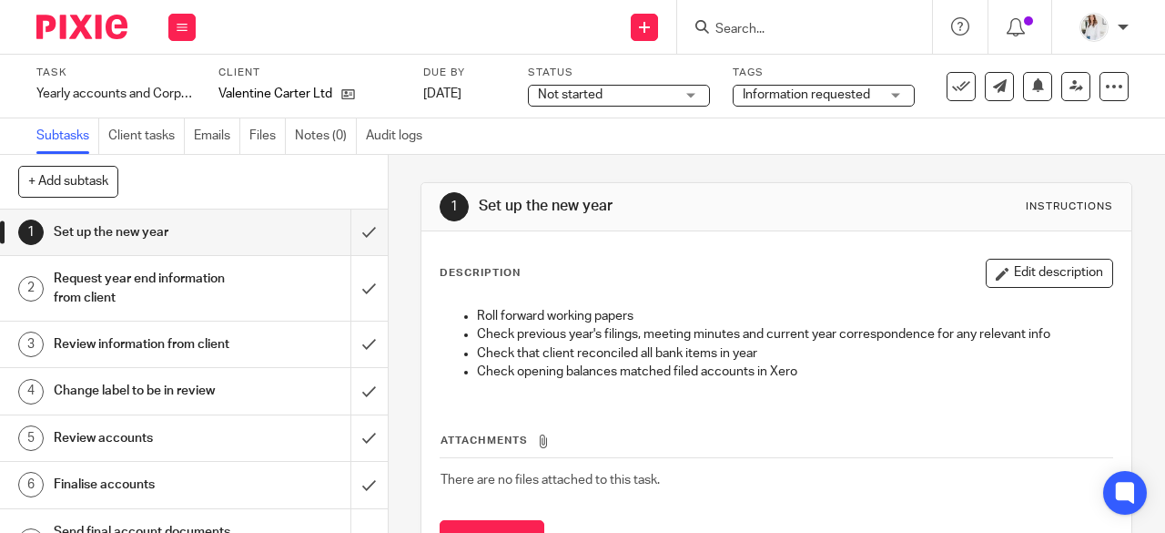
click at [794, 88] on span "Information requested" at bounding box center [806, 94] width 127 height 13
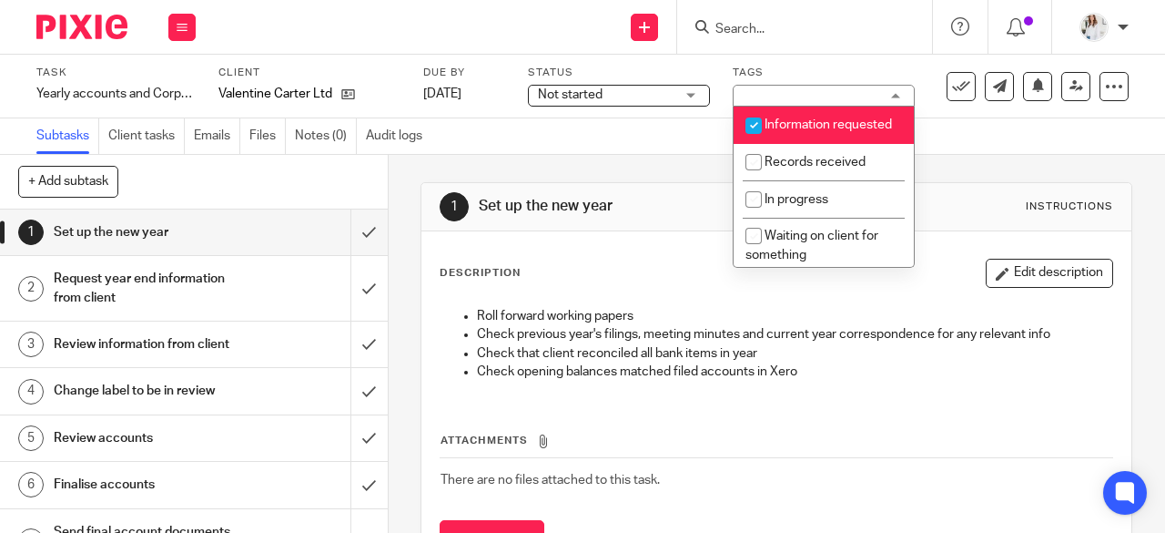
click at [794, 131] on span "Information requested" at bounding box center [828, 124] width 127 height 13
checkbox input "false"
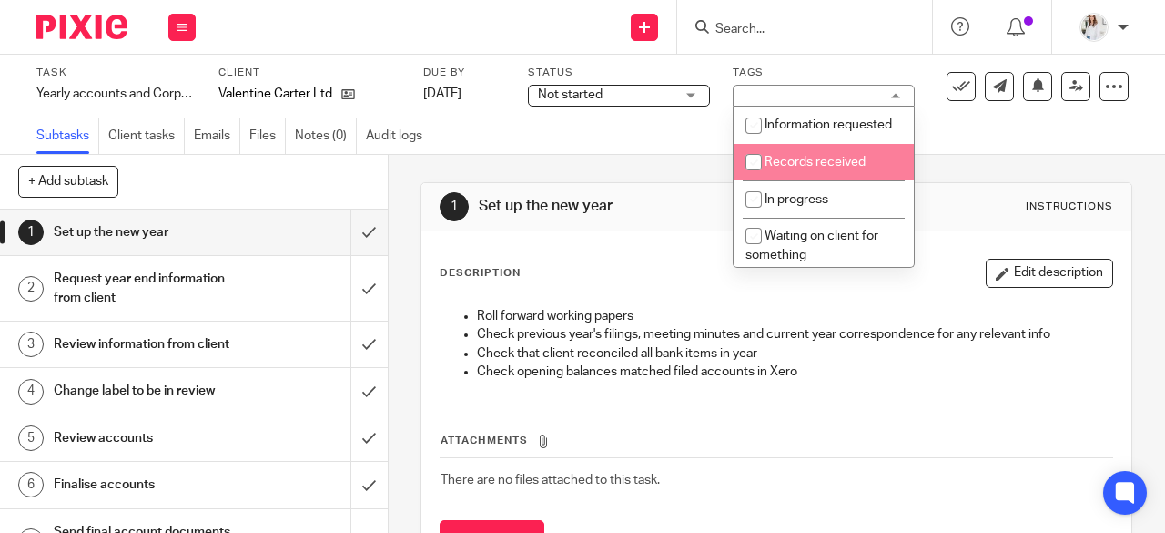
click at [791, 168] on span "Records received" at bounding box center [815, 162] width 101 height 13
checkbox input "true"
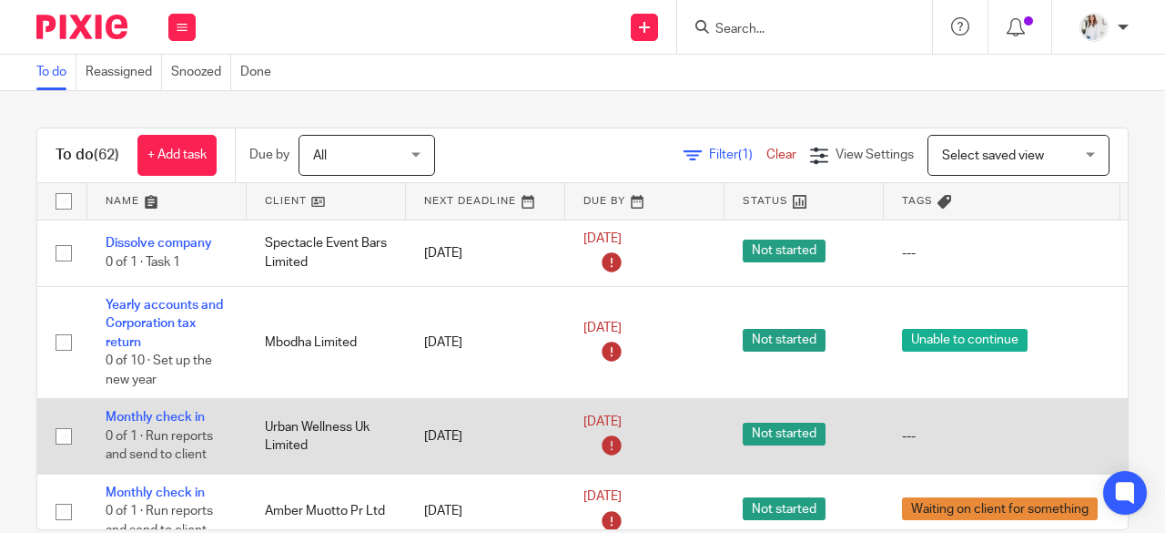
click at [300, 468] on td "Urban Wellness Uk Limited" at bounding box center [326, 436] width 159 height 75
